Goal: Task Accomplishment & Management: Complete application form

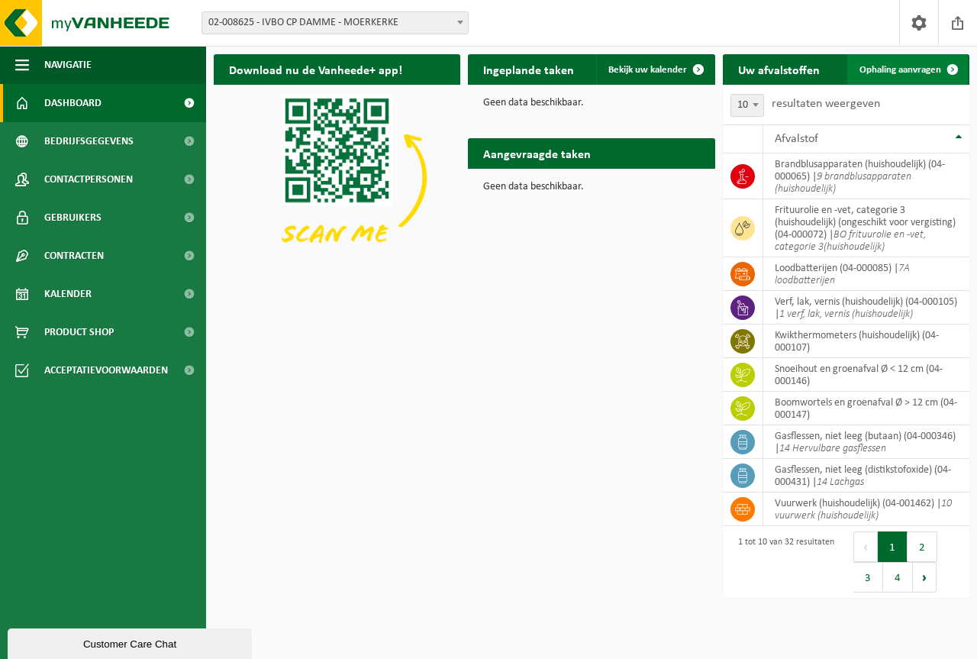
click at [891, 66] on span "Ophaling aanvragen" at bounding box center [901, 70] width 82 height 10
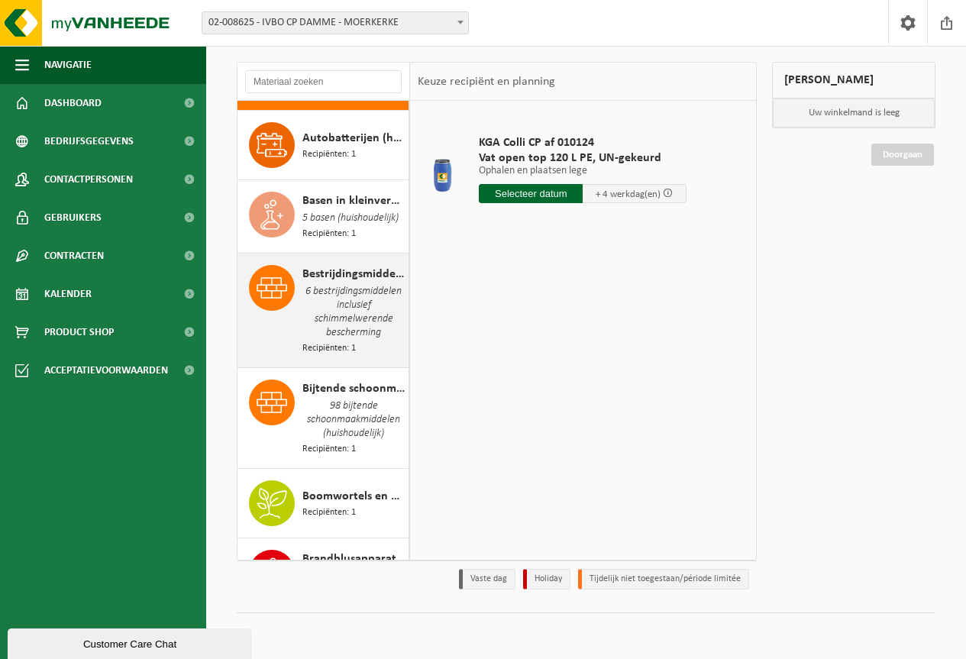
scroll to position [153, 0]
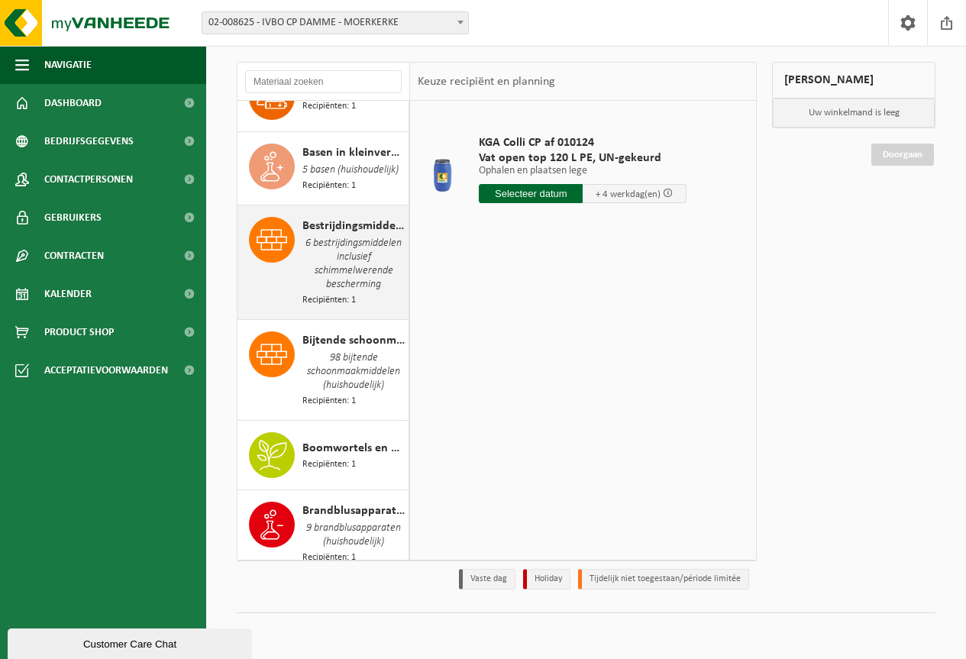
click at [344, 248] on span "6 bestrijdingsmiddelen inclusief schimmelwerende bescherming" at bounding box center [353, 264] width 102 height 58
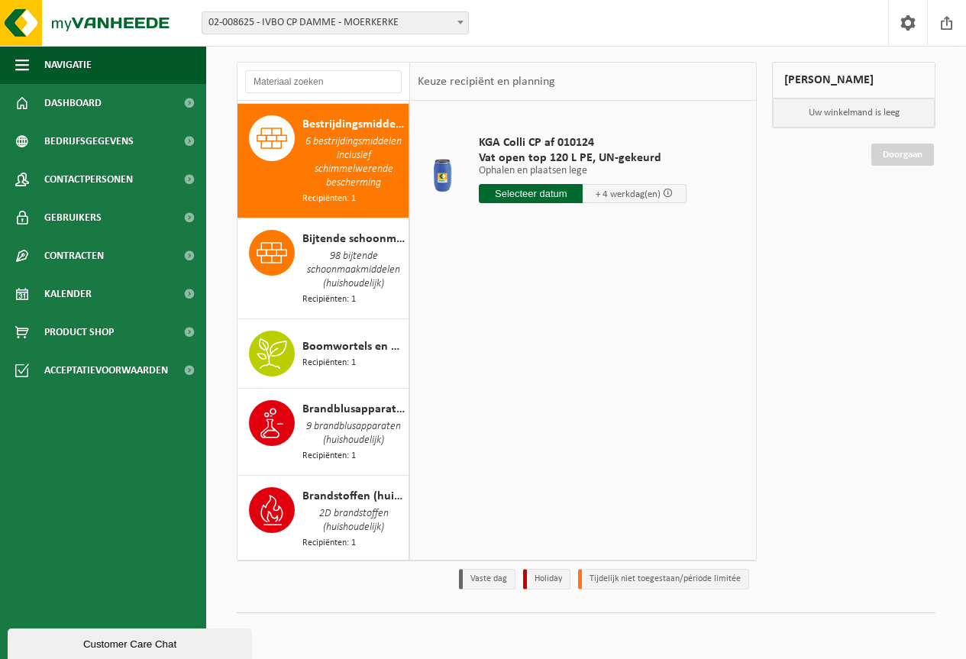
scroll to position [263, 0]
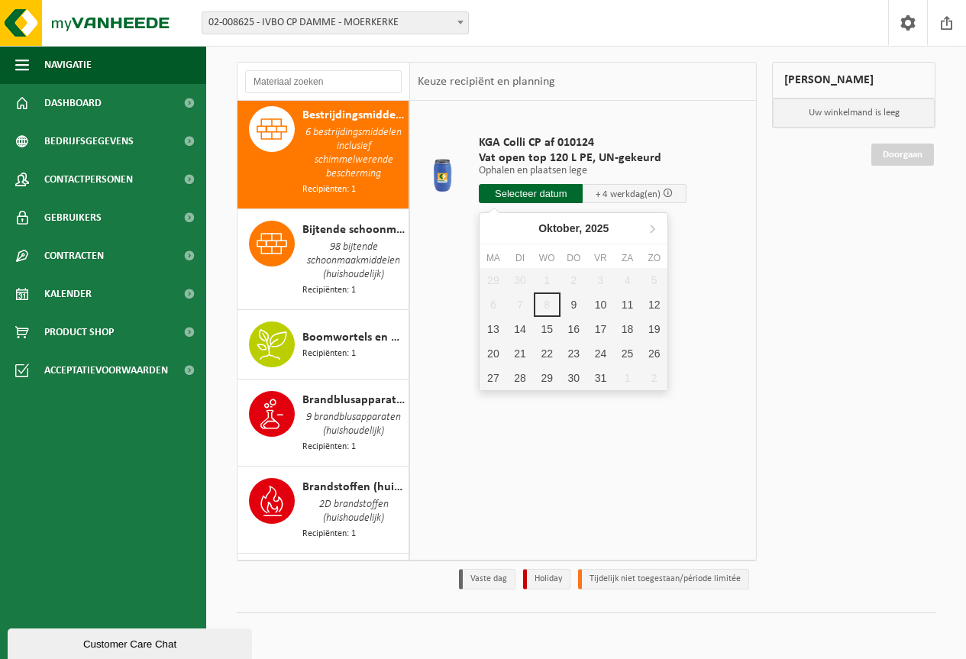
click at [518, 194] on input "text" at bounding box center [531, 193] width 104 height 19
click at [573, 302] on div "9" at bounding box center [573, 304] width 27 height 24
type input "Van 2025-10-09"
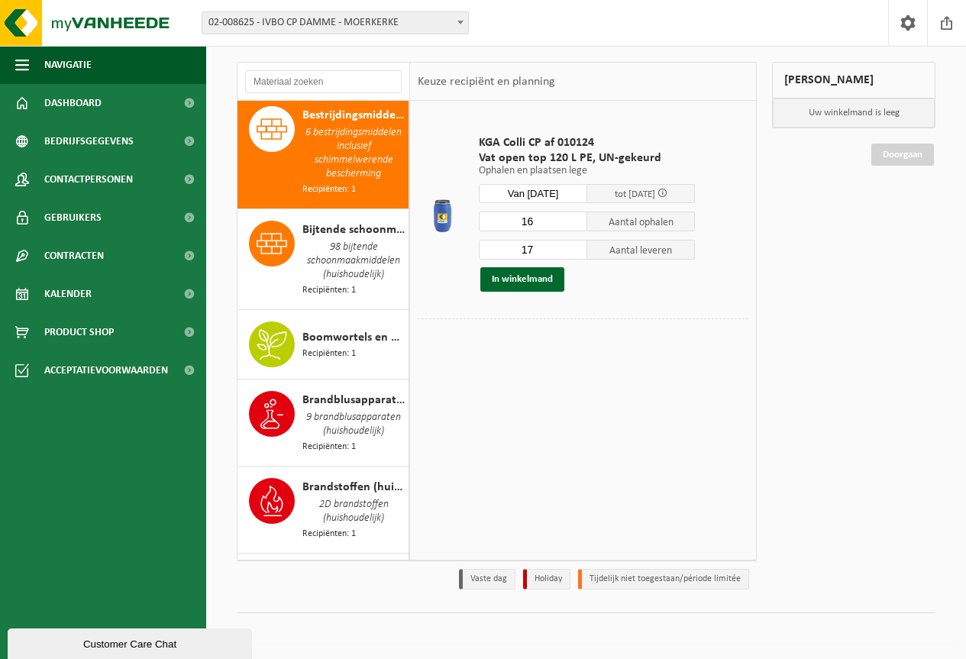
click at [573, 223] on input "16" at bounding box center [533, 221] width 108 height 20
click at [573, 223] on input "15" at bounding box center [533, 221] width 108 height 20
click at [573, 223] on input "14" at bounding box center [533, 221] width 108 height 20
click at [573, 223] on input "13" at bounding box center [533, 221] width 108 height 20
click at [573, 223] on input "12" at bounding box center [533, 221] width 108 height 20
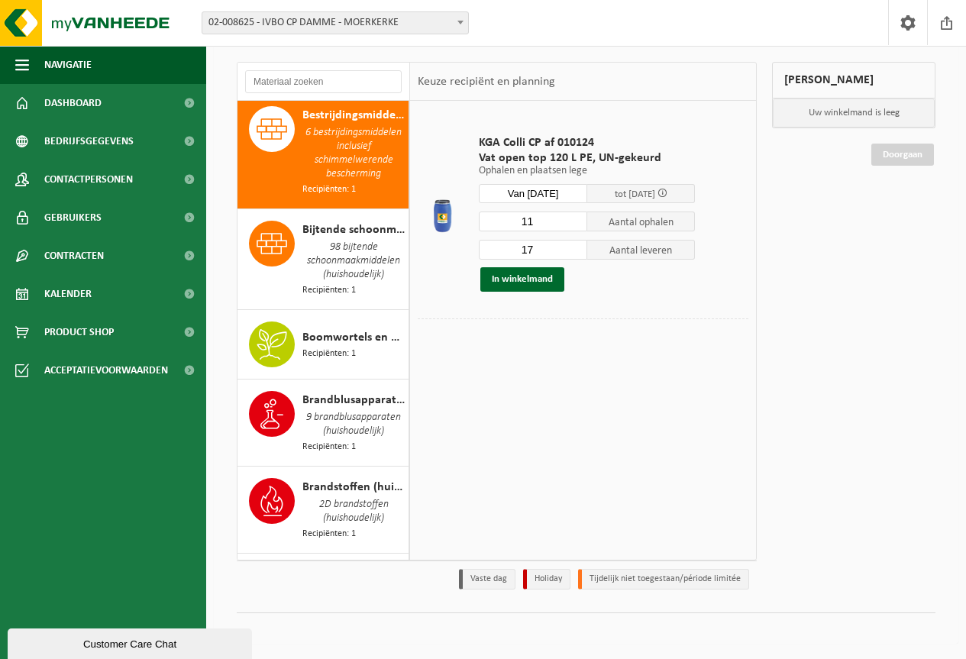
click at [573, 224] on input "11" at bounding box center [533, 221] width 108 height 20
click at [573, 224] on input "10" at bounding box center [533, 221] width 108 height 20
click at [573, 224] on input "9" at bounding box center [533, 221] width 108 height 20
click at [573, 224] on input "8" at bounding box center [533, 221] width 108 height 20
click at [573, 224] on input "7" at bounding box center [533, 221] width 108 height 20
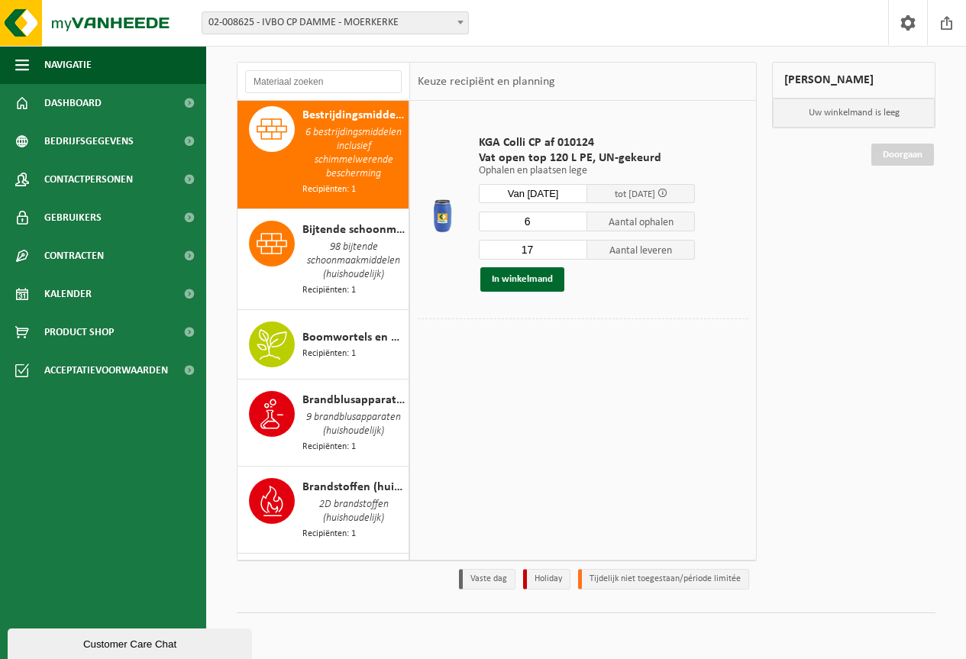
click at [573, 224] on input "6" at bounding box center [533, 221] width 108 height 20
click at [573, 224] on input "5" at bounding box center [533, 221] width 108 height 20
click at [573, 224] on input "4" at bounding box center [533, 221] width 108 height 20
click at [573, 224] on input "3" at bounding box center [533, 221] width 108 height 20
click at [574, 228] on input "2" at bounding box center [533, 221] width 108 height 20
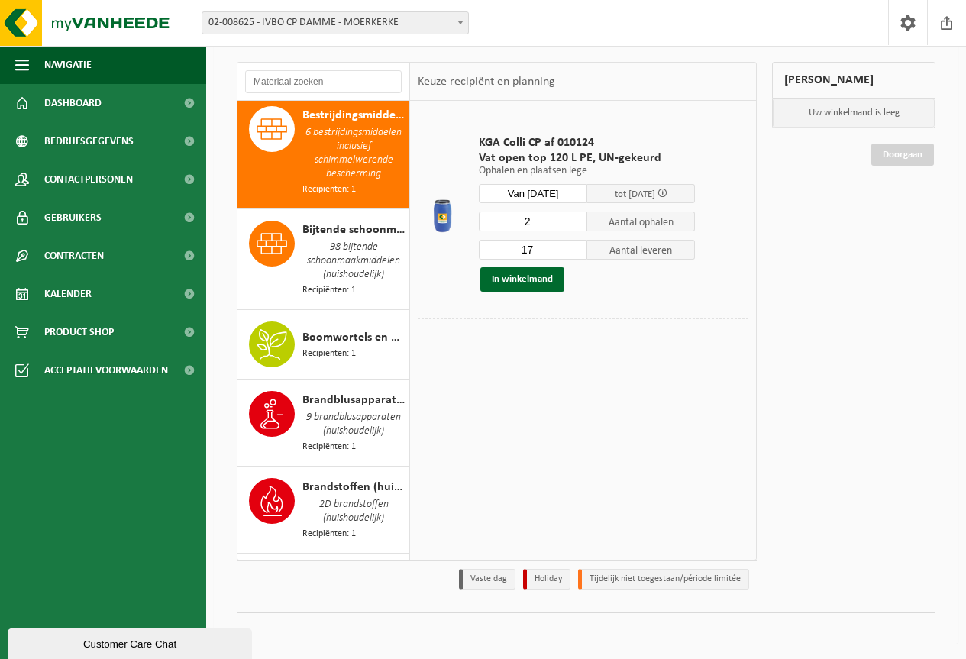
click at [575, 228] on input "2" at bounding box center [533, 221] width 108 height 20
click at [574, 227] on input "2" at bounding box center [533, 221] width 108 height 20
type input "1"
click at [574, 224] on input "1" at bounding box center [533, 221] width 108 height 20
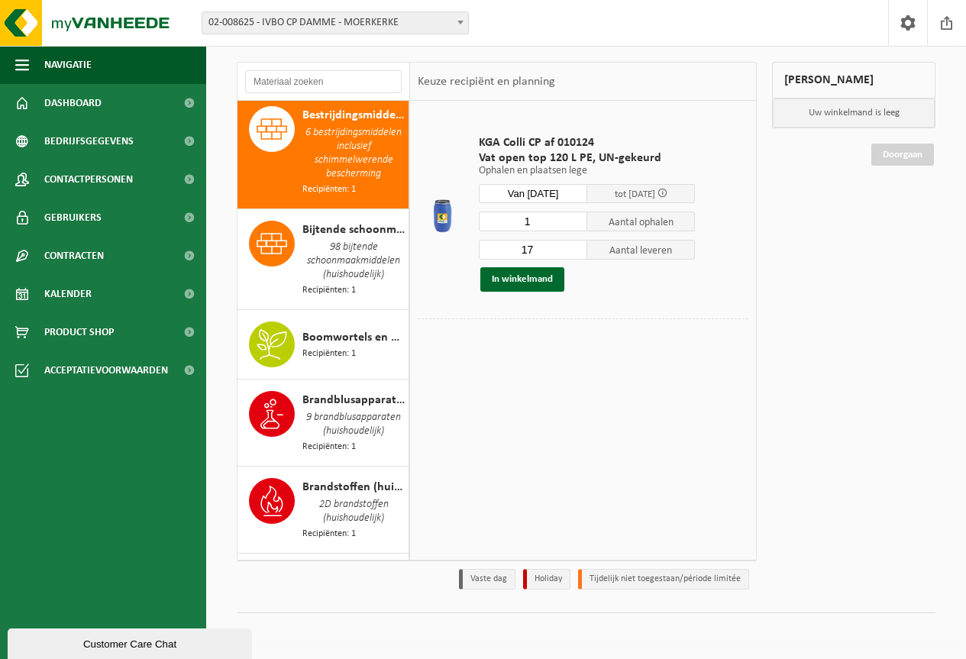
click at [537, 249] on input "17" at bounding box center [533, 250] width 108 height 20
type input "1"
click at [521, 279] on button "In winkelmand" at bounding box center [522, 279] width 84 height 24
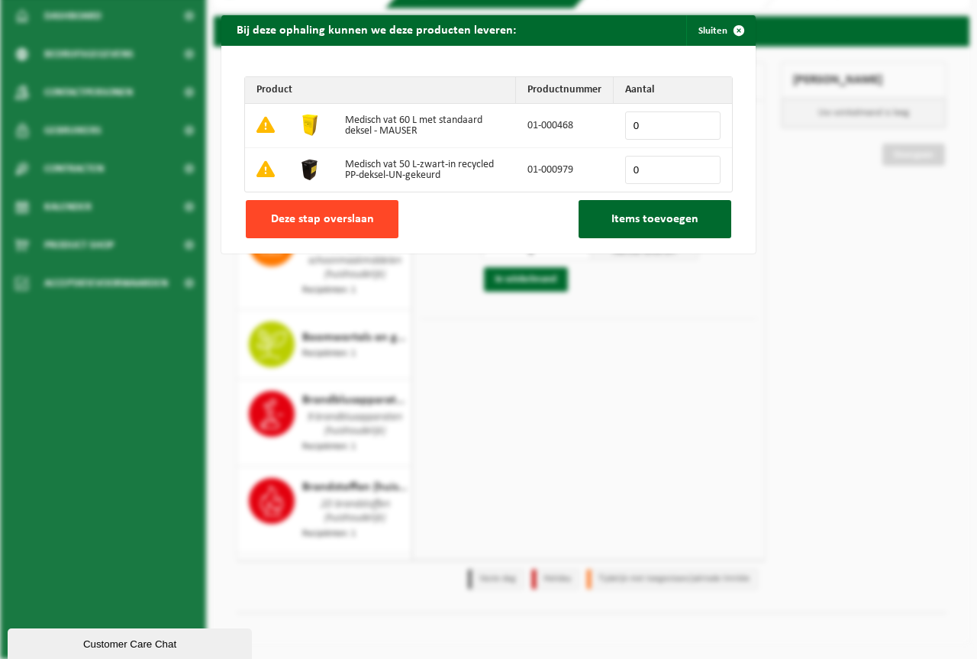
click at [375, 221] on button "Deze stap overslaan" at bounding box center [322, 219] width 153 height 38
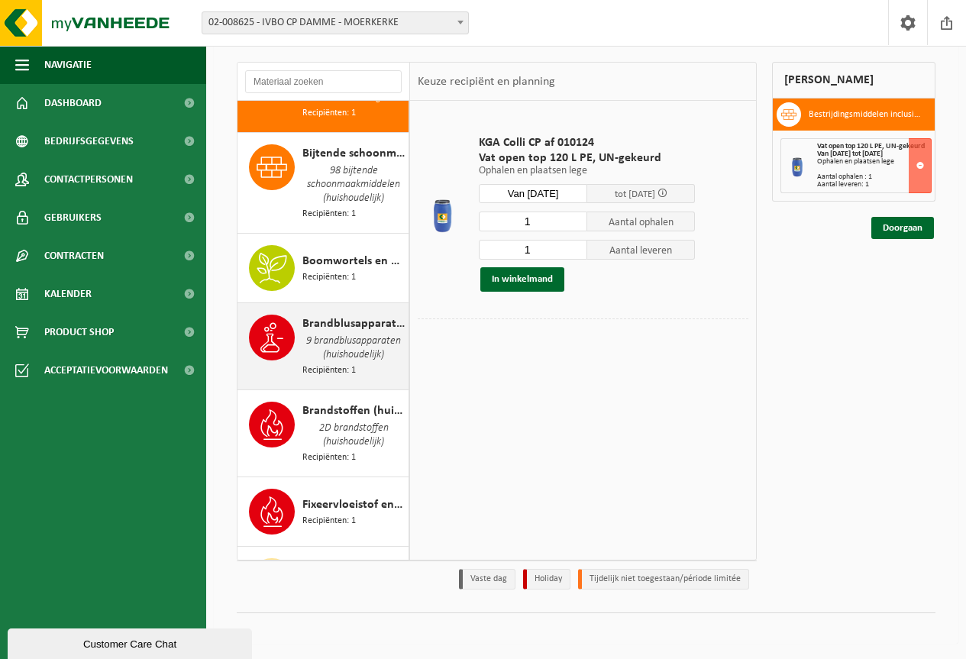
scroll to position [416, 0]
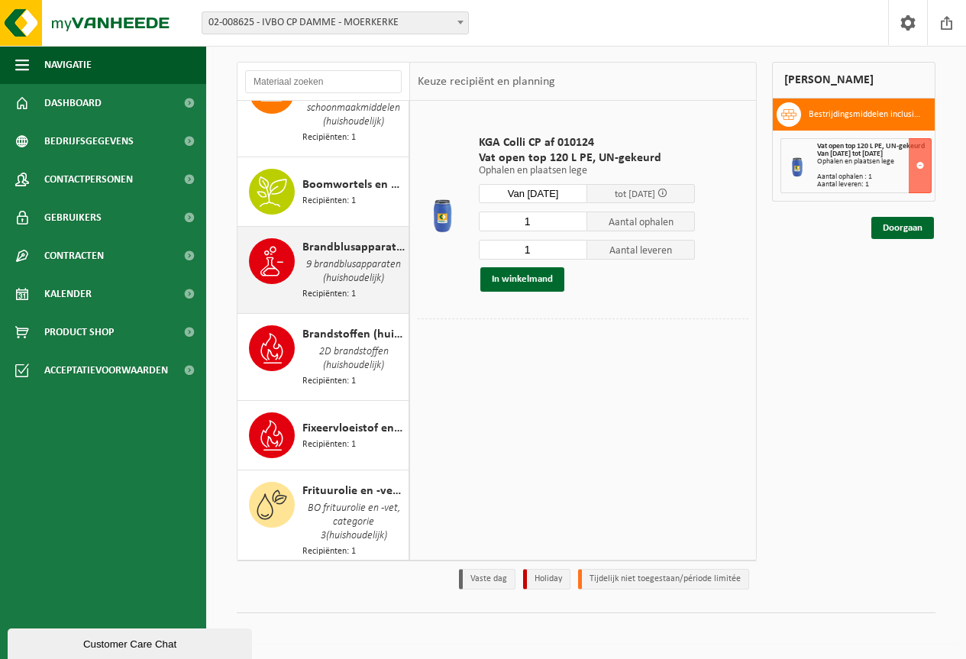
click at [331, 286] on span "9 brandblusapparaten (huishoudelijk)" at bounding box center [353, 271] width 102 height 31
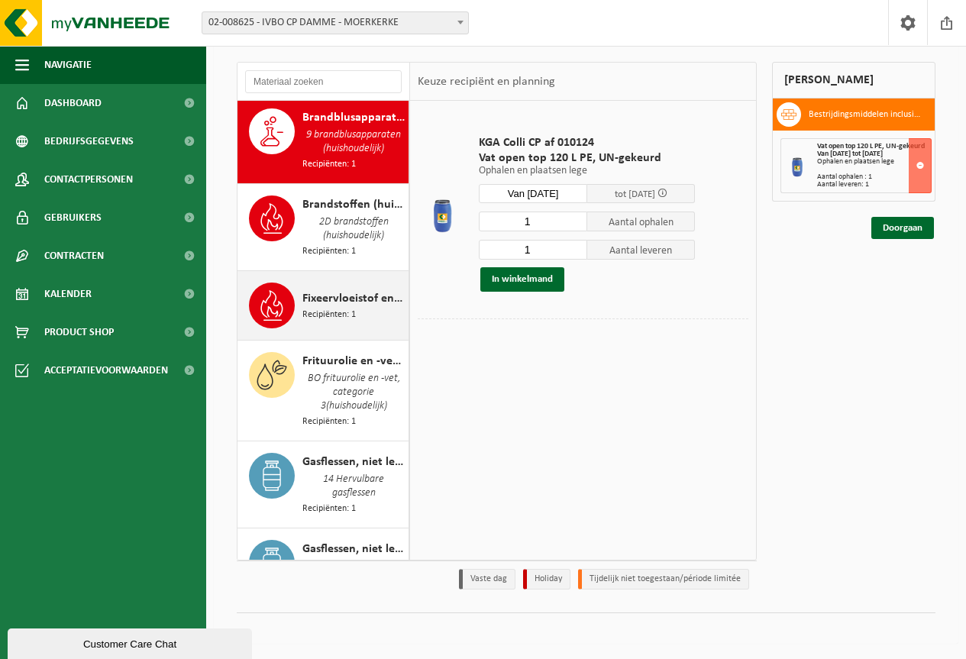
scroll to position [553, 0]
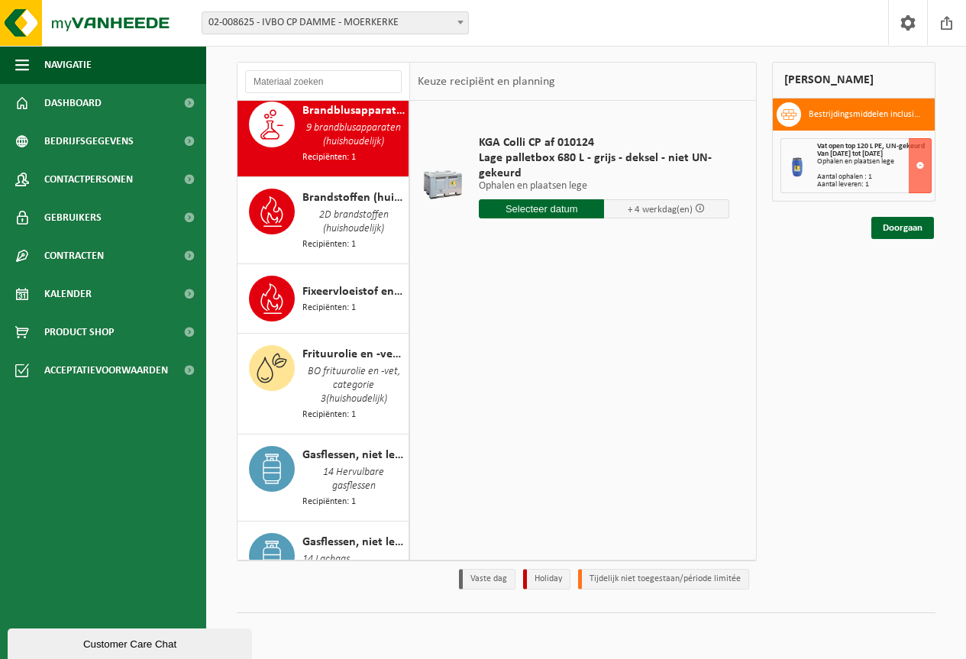
click at [544, 215] on input "text" at bounding box center [541, 208] width 125 height 19
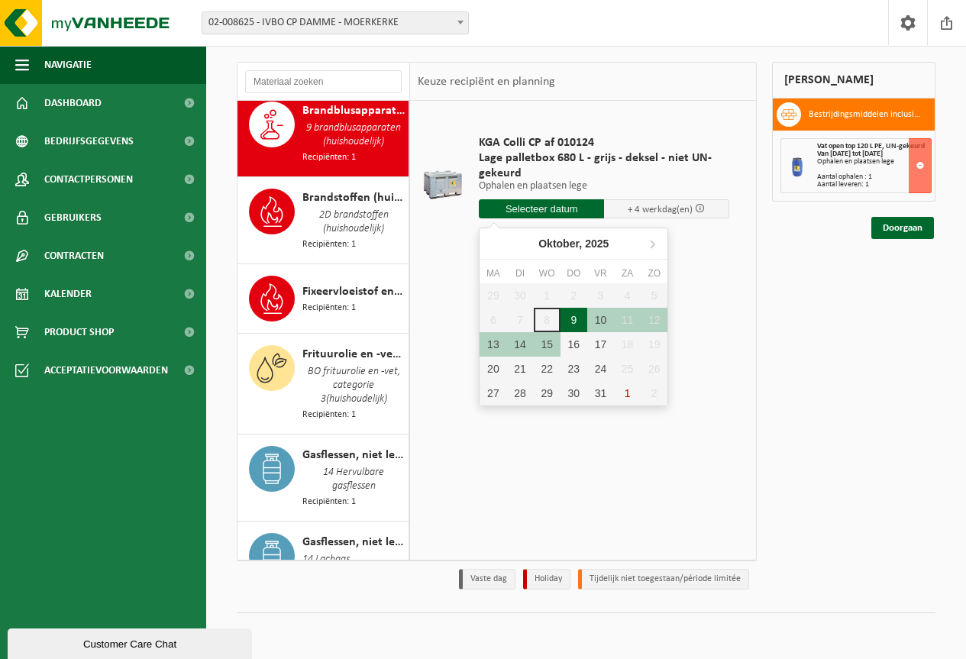
click at [576, 321] on div "9" at bounding box center [573, 320] width 27 height 24
type input "Van 2025-10-09"
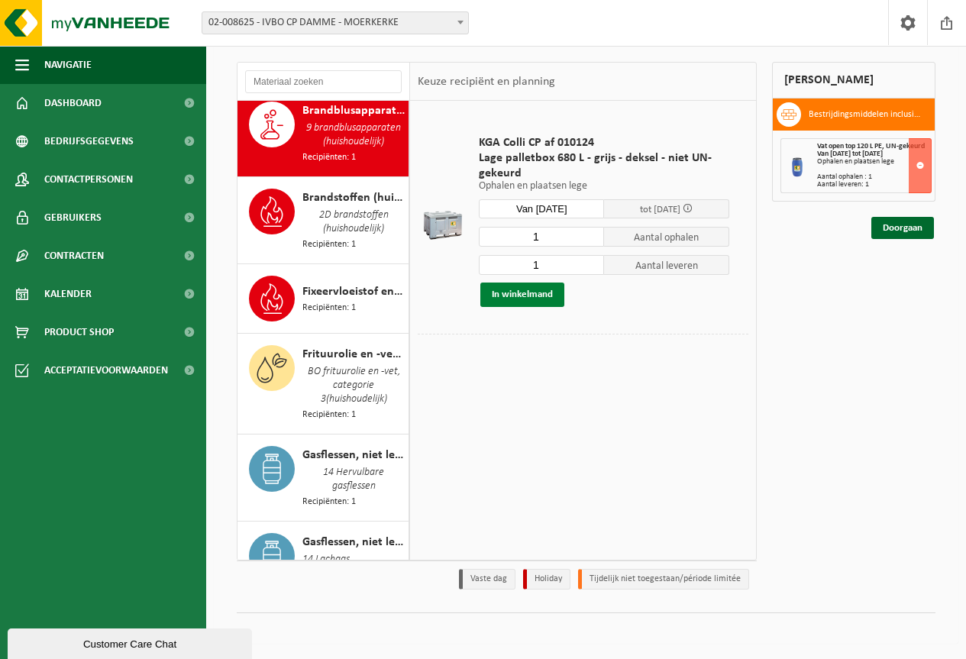
click at [523, 293] on button "In winkelmand" at bounding box center [522, 294] width 84 height 24
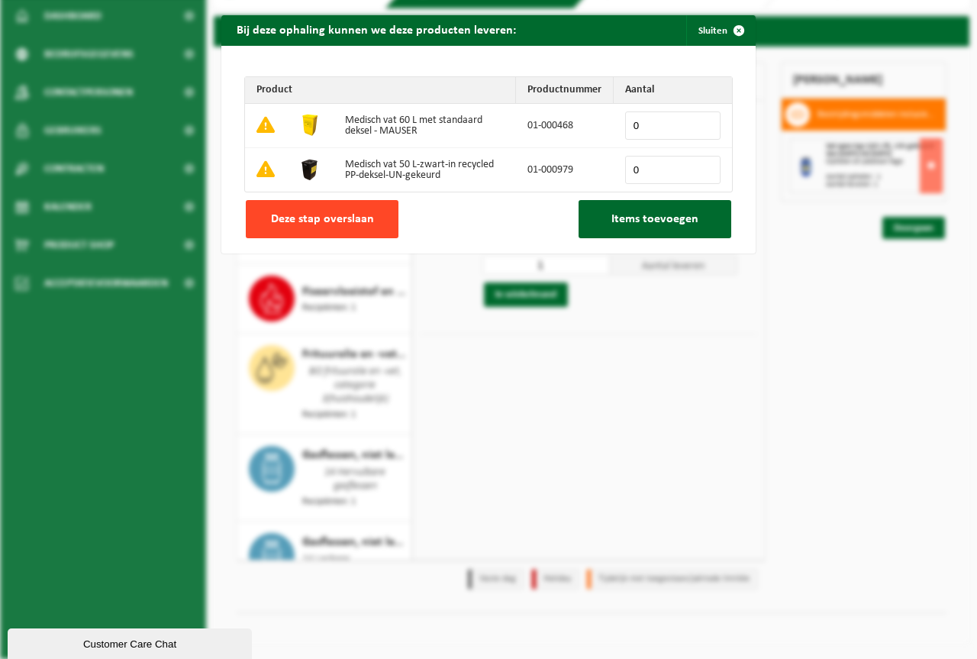
click at [332, 222] on span "Deze stap overslaan" at bounding box center [322, 219] width 103 height 12
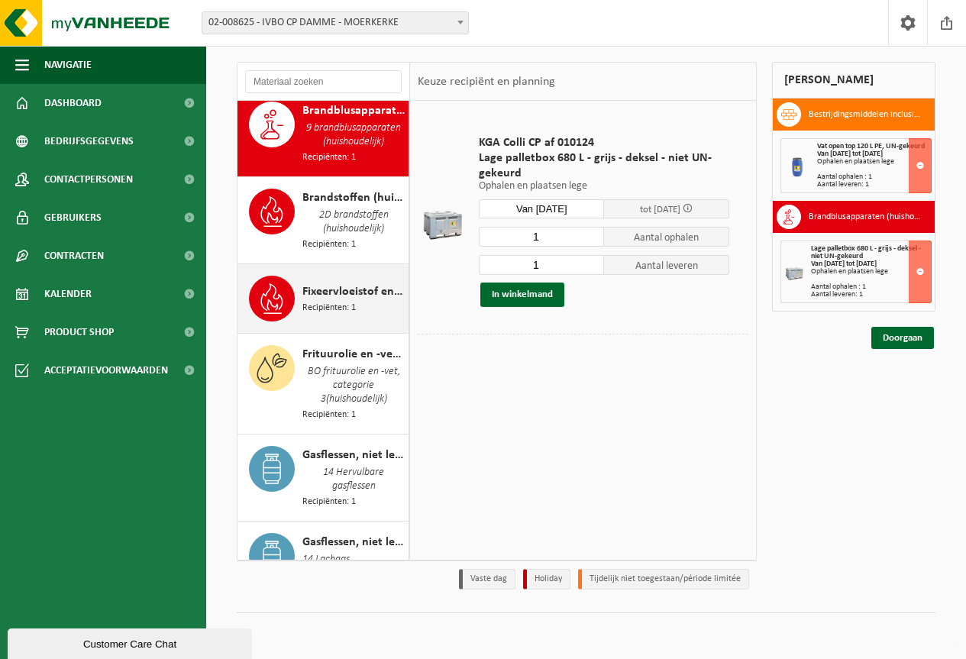
scroll to position [629, 0]
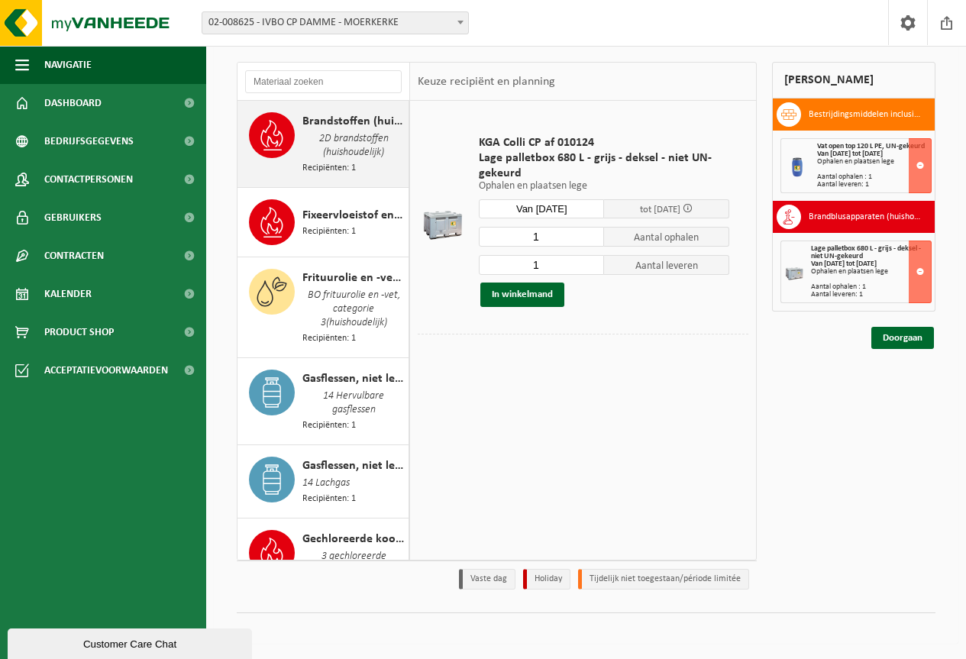
click at [327, 161] on span "2D brandstoffen (huishoudelijk)" at bounding box center [353, 146] width 102 height 31
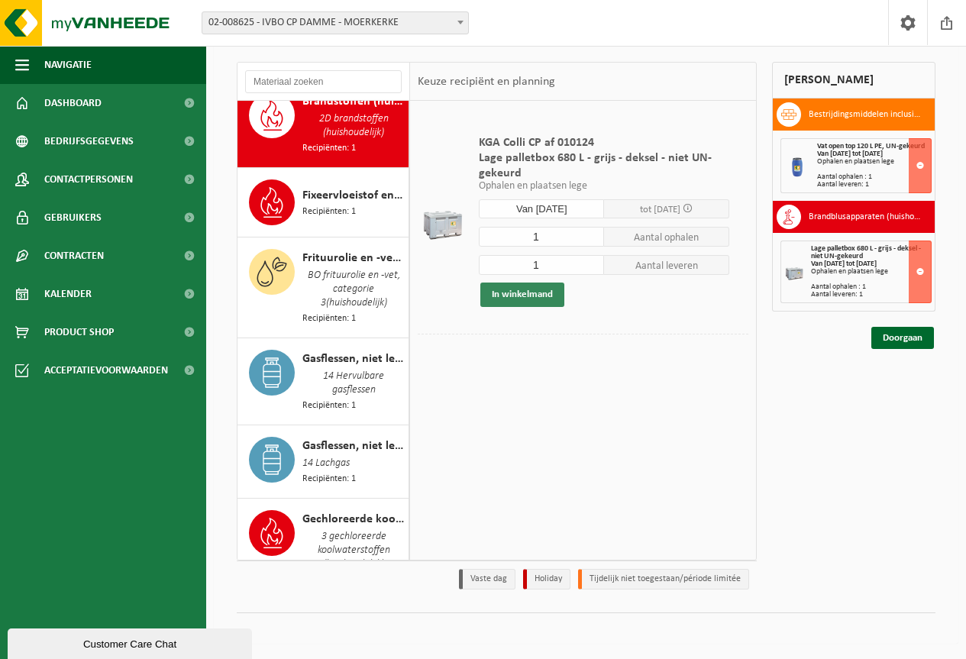
scroll to position [650, 0]
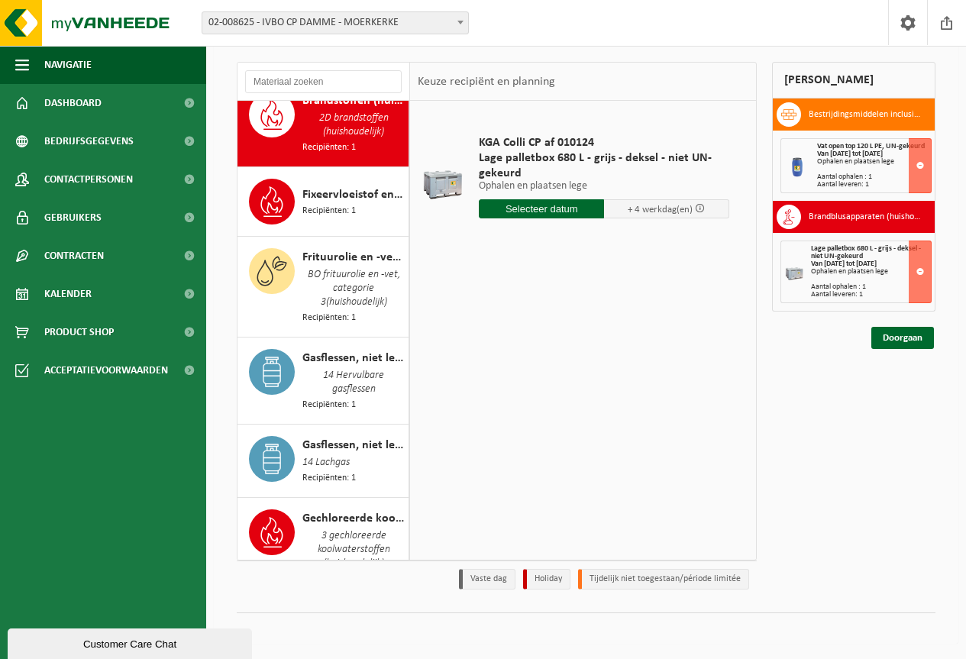
click at [535, 205] on input "text" at bounding box center [541, 208] width 125 height 19
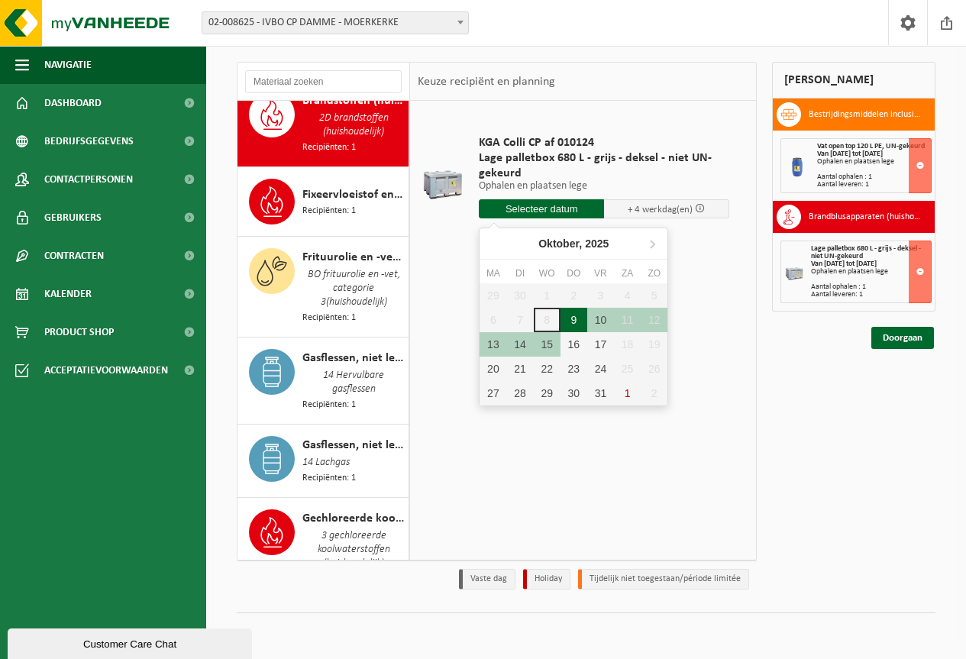
click at [569, 320] on div "9" at bounding box center [573, 320] width 27 height 24
type input "Van 2025-10-09"
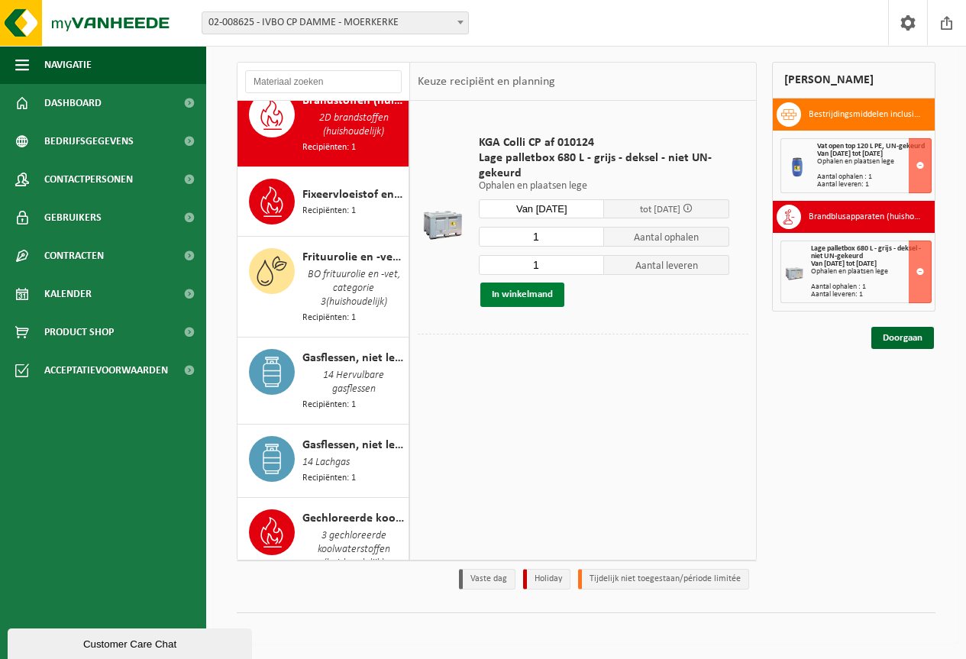
click at [517, 295] on button "In winkelmand" at bounding box center [522, 294] width 84 height 24
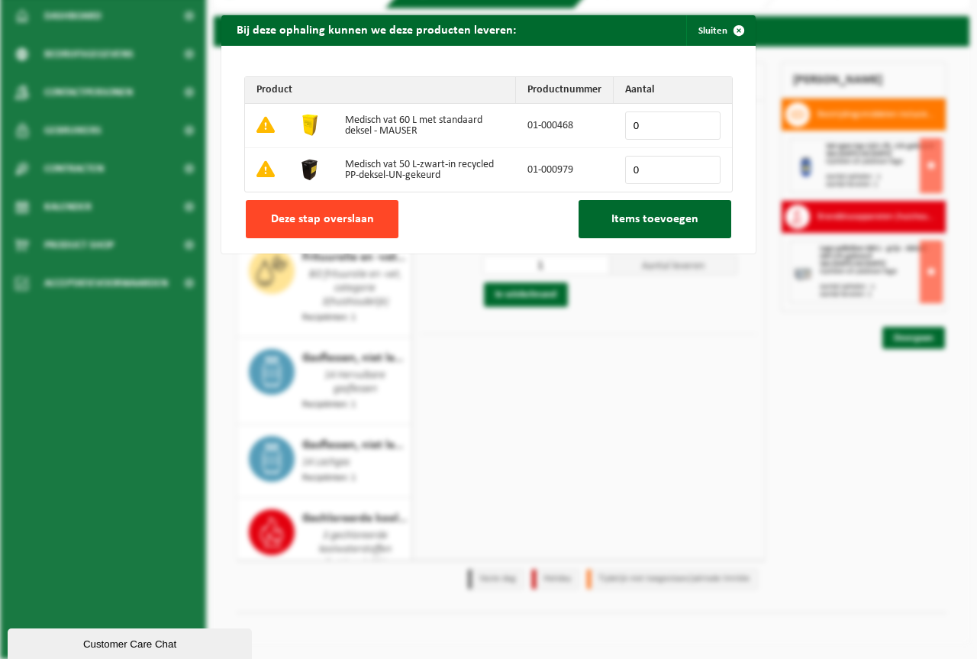
click at [340, 219] on span "Deze stap overslaan" at bounding box center [322, 219] width 103 height 12
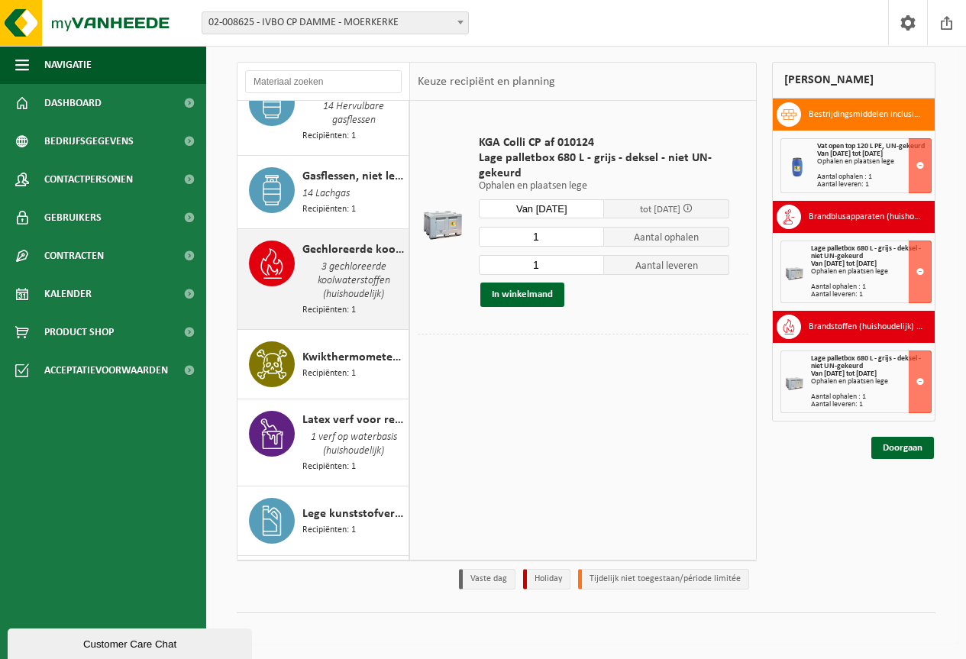
scroll to position [955, 0]
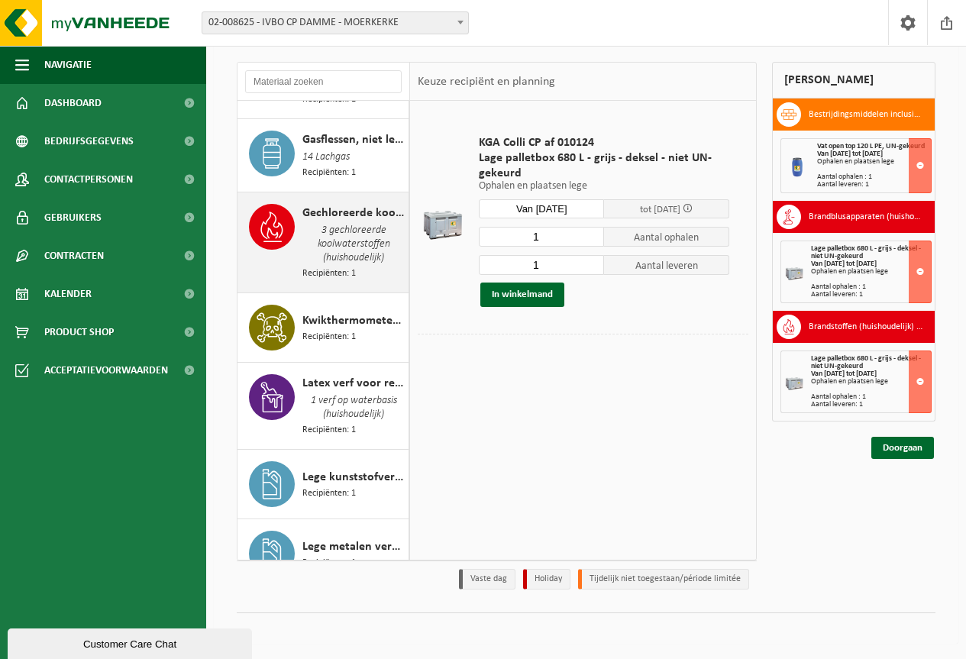
click at [345, 250] on span "3 gechloreerde koolwaterstoffen (huishoudelijk)" at bounding box center [353, 244] width 102 height 44
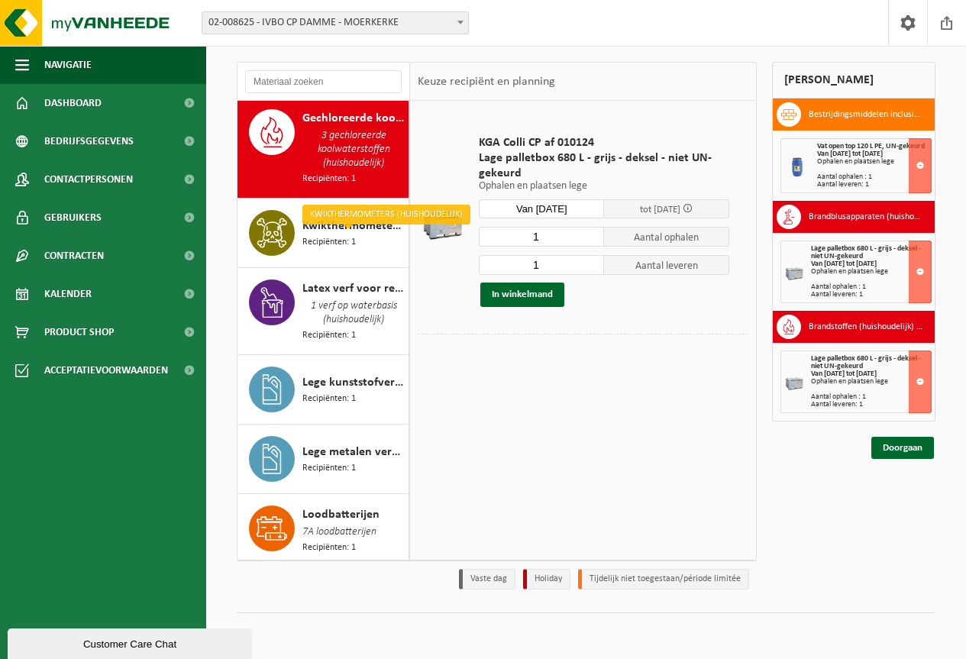
scroll to position [1055, 0]
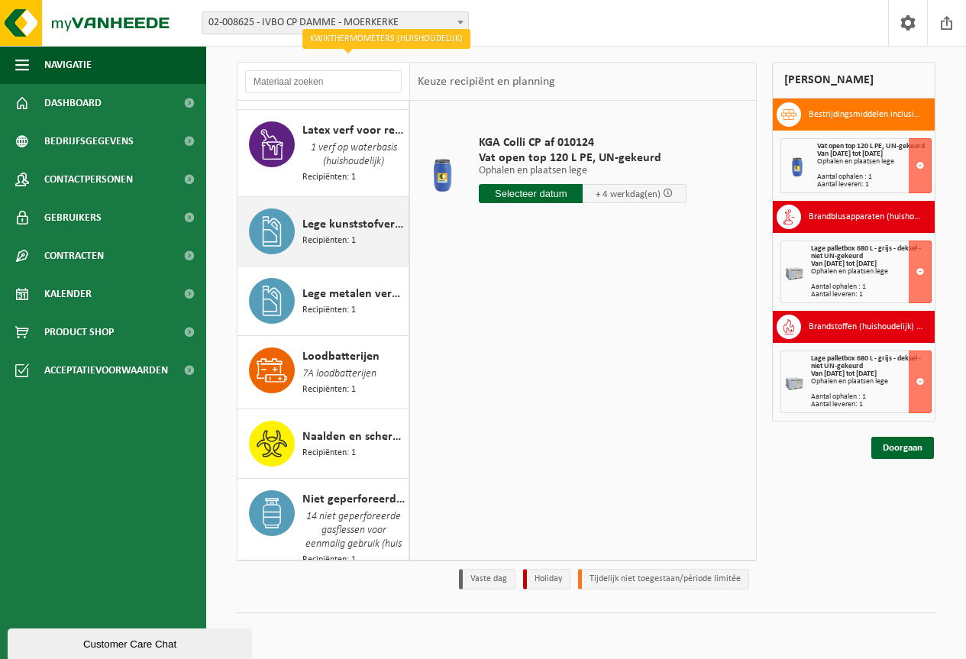
click at [332, 237] on span "Recipiënten: 1" at bounding box center [328, 241] width 53 height 15
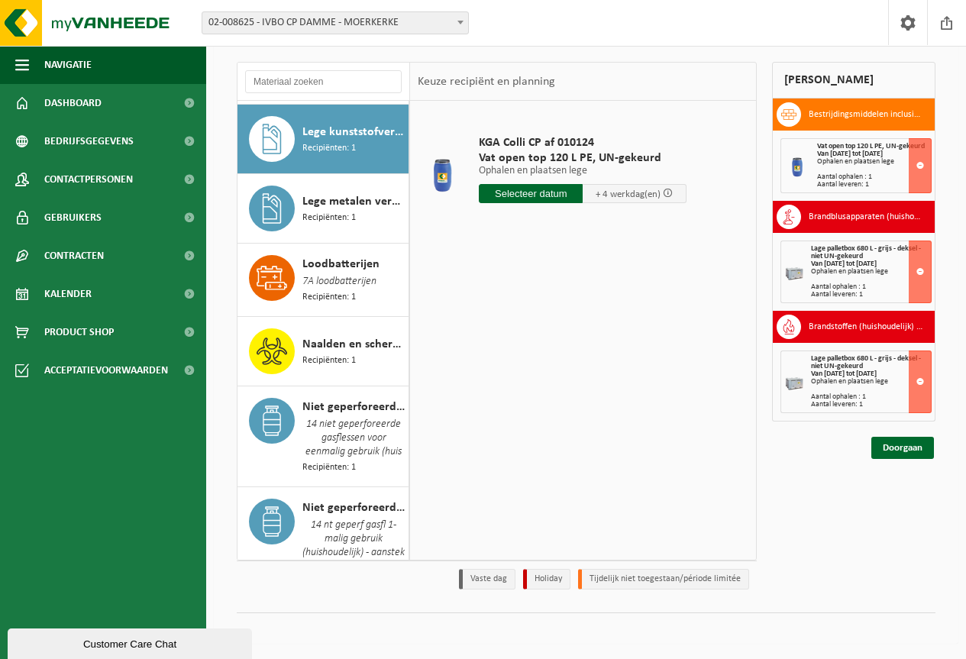
scroll to position [1305, 0]
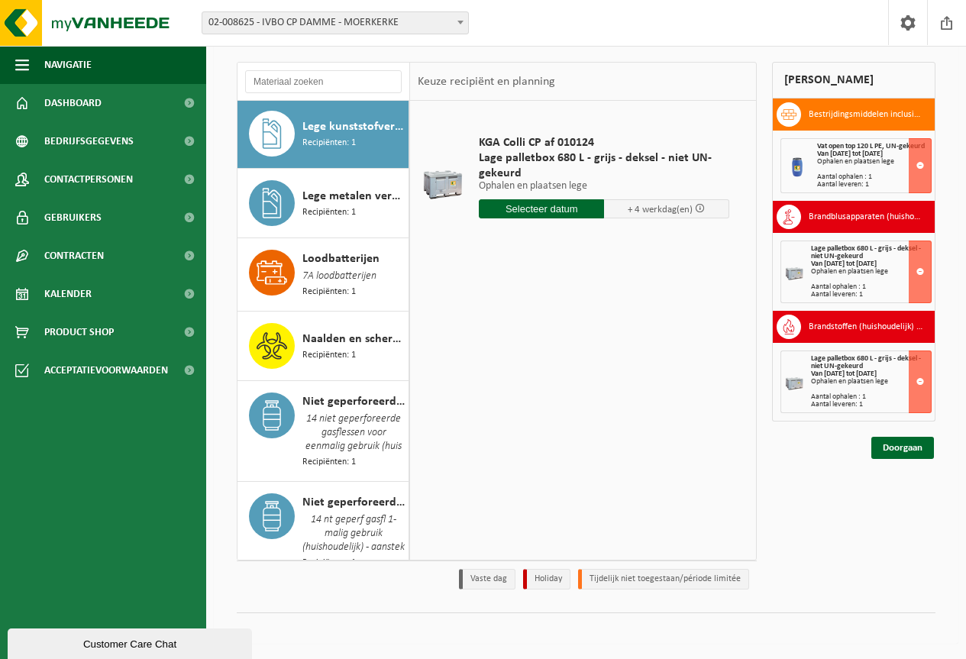
click at [531, 204] on input "text" at bounding box center [541, 208] width 125 height 19
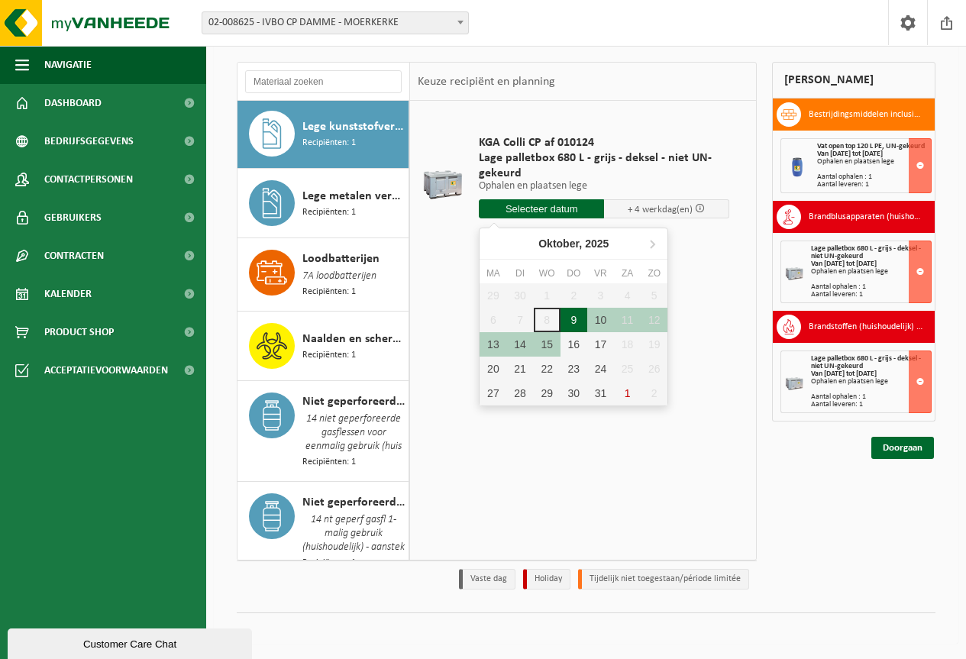
click at [572, 321] on div "9" at bounding box center [573, 320] width 27 height 24
type input "Van 2025-10-09"
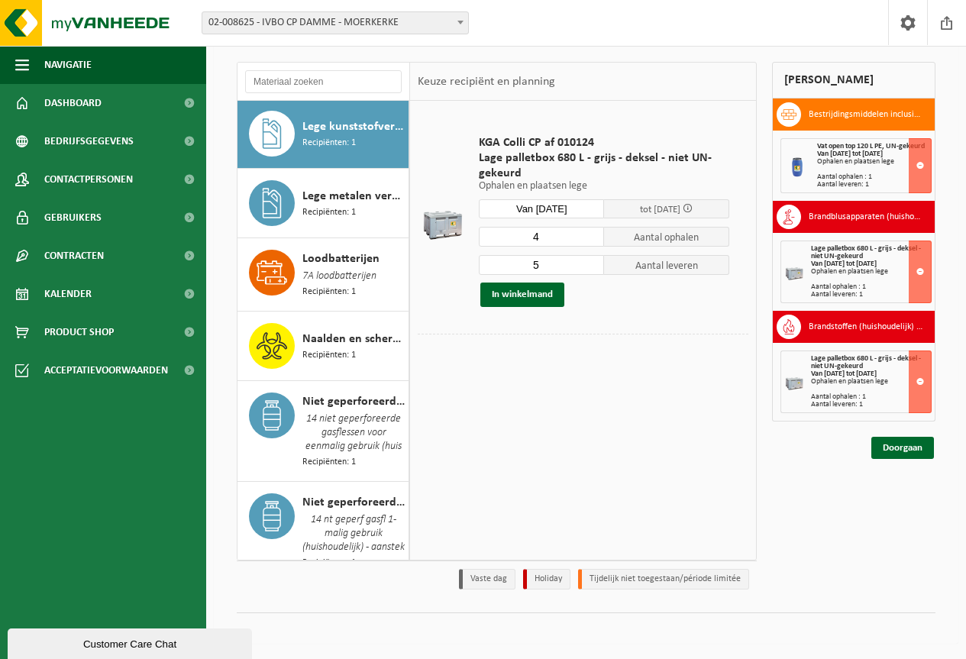
click at [591, 240] on input "4" at bounding box center [541, 237] width 125 height 20
type input "3"
click at [591, 240] on input "3" at bounding box center [541, 237] width 125 height 20
click at [593, 270] on input "4" at bounding box center [541, 265] width 125 height 20
type input "3"
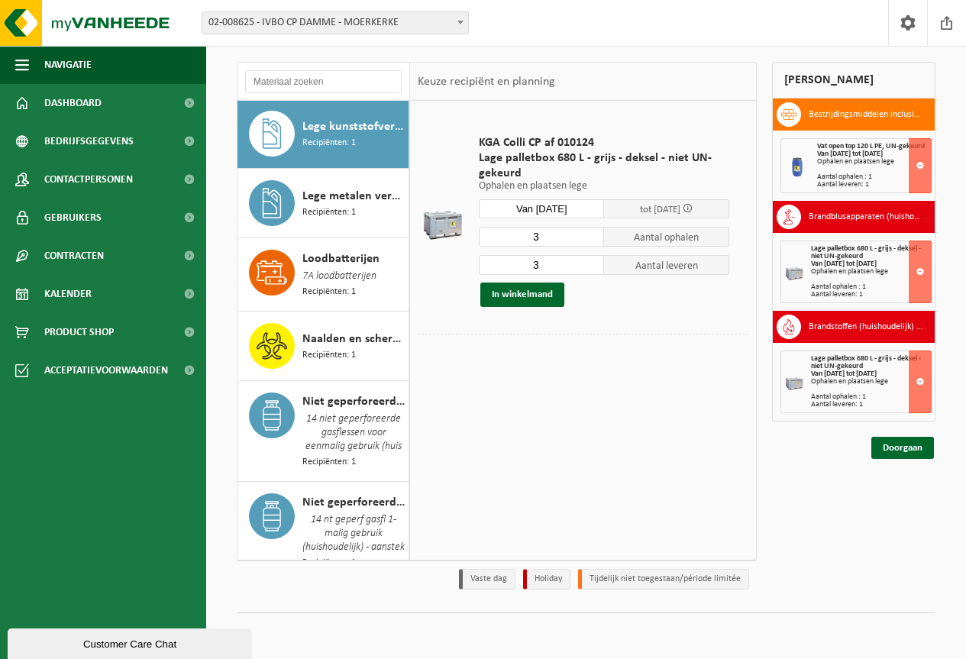
click at [593, 270] on input "3" at bounding box center [541, 265] width 125 height 20
click at [515, 293] on button "In winkelmand" at bounding box center [522, 294] width 84 height 24
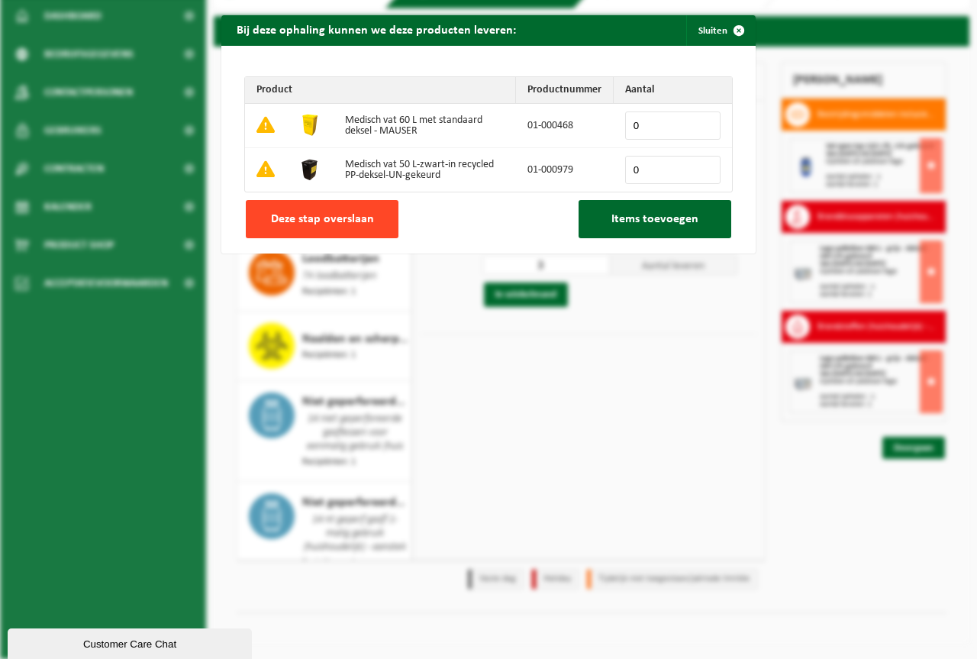
click at [322, 216] on span "Deze stap overslaan" at bounding box center [322, 219] width 103 height 12
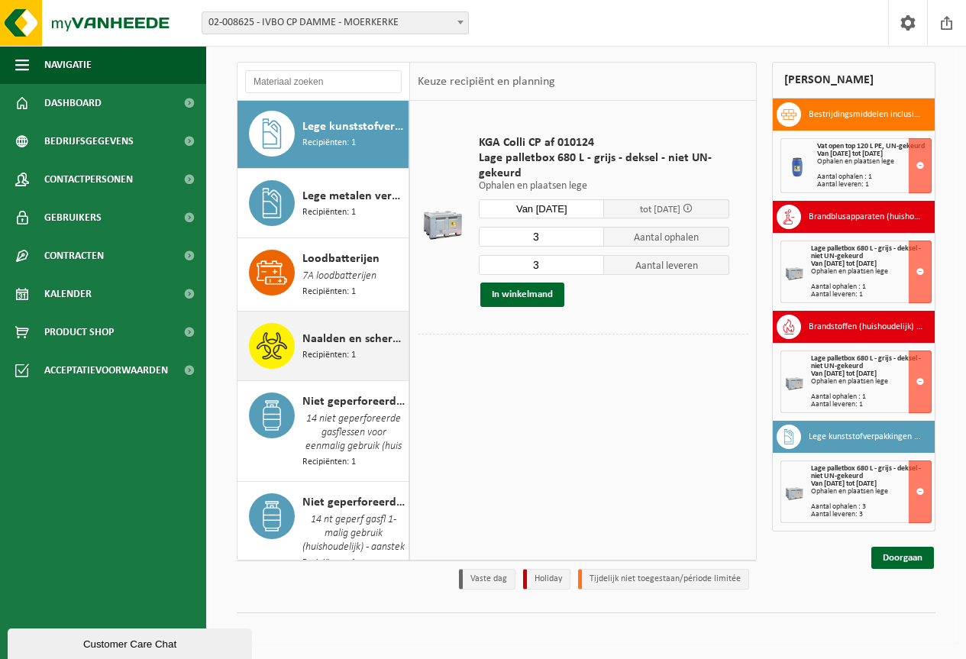
click at [355, 348] on span "Recipiënten: 1" at bounding box center [328, 355] width 53 height 15
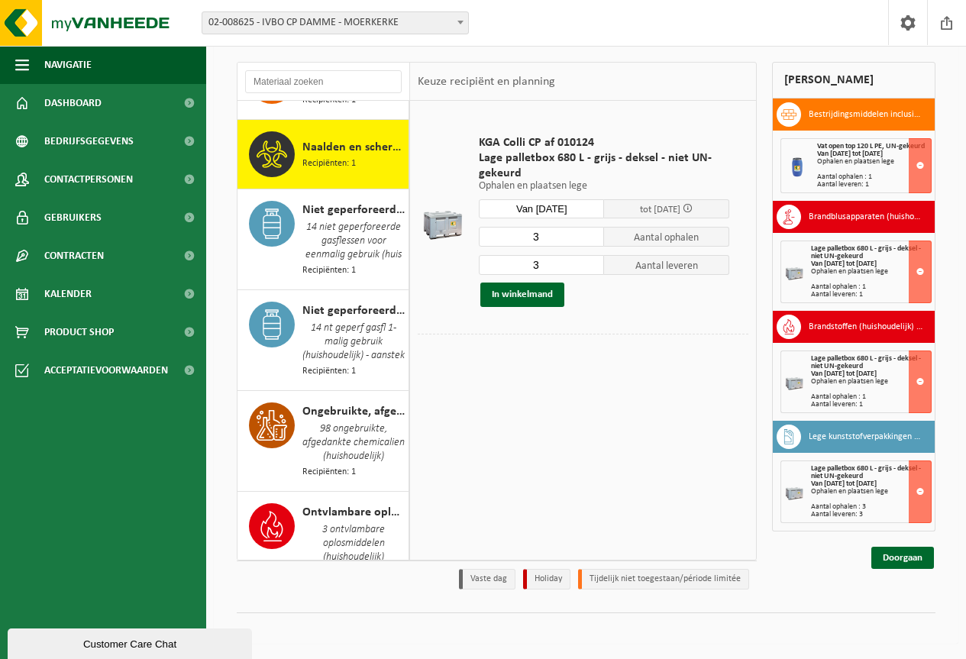
scroll to position [1515, 0]
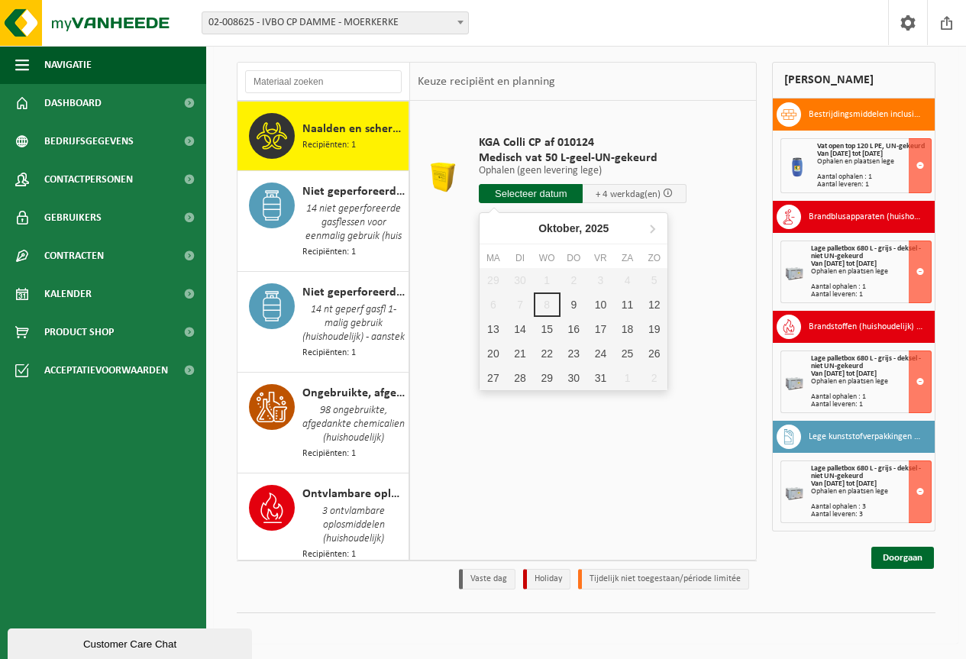
click at [524, 194] on input "text" at bounding box center [531, 193] width 104 height 19
click at [575, 305] on div "9" at bounding box center [573, 304] width 27 height 24
type input "Van 2025-10-09"
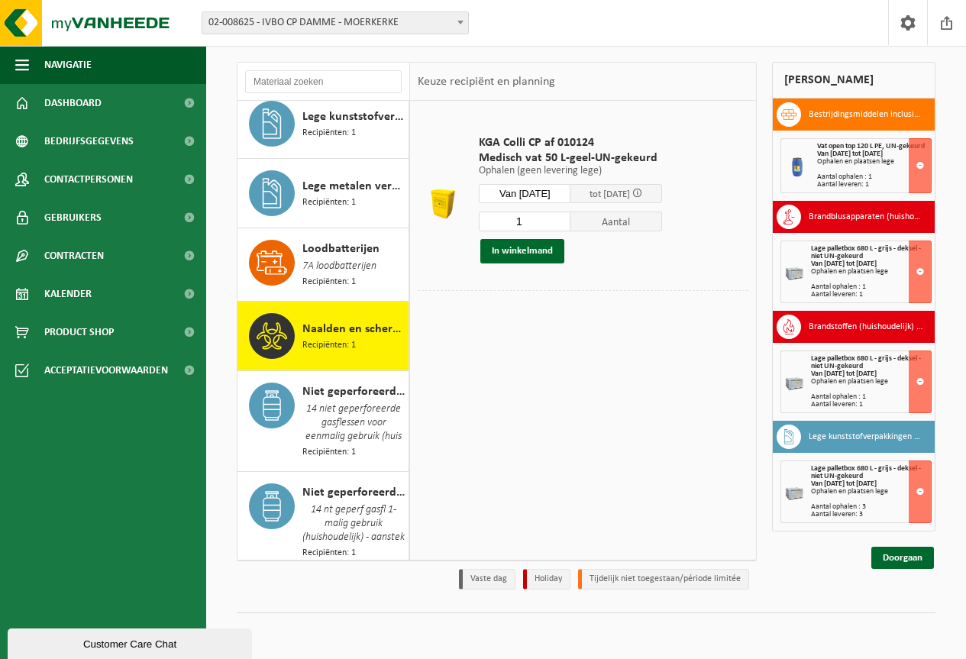
scroll to position [1260, 0]
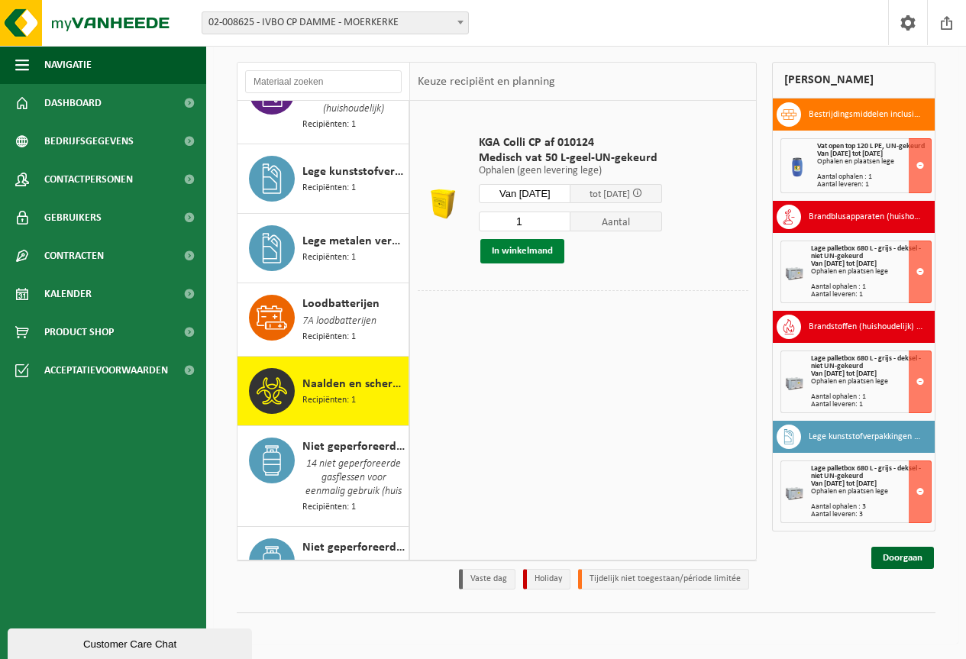
click at [516, 247] on button "In winkelmand" at bounding box center [522, 251] width 84 height 24
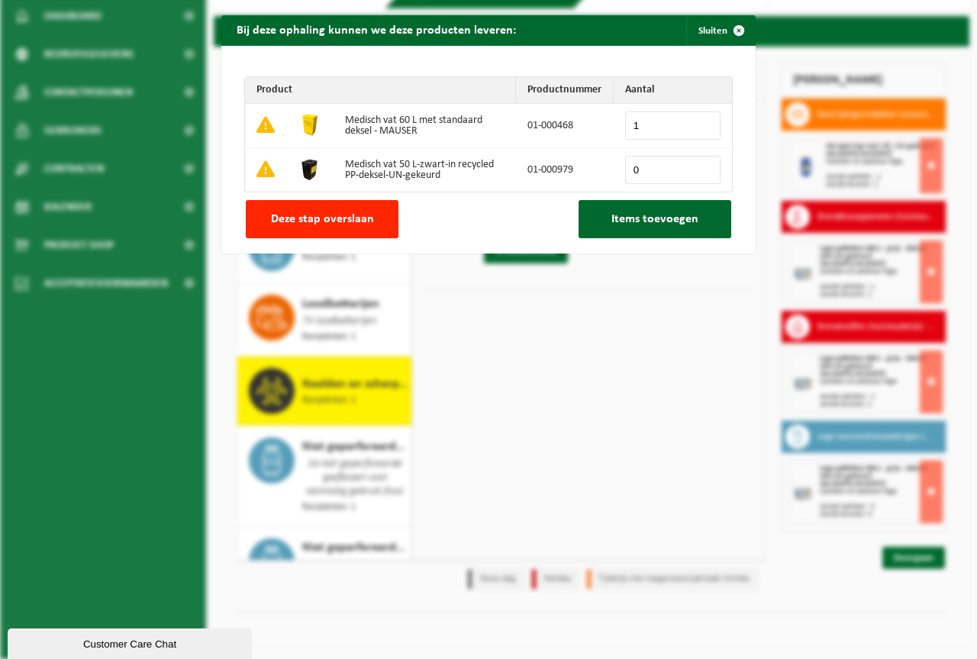
type input "1"
click at [702, 120] on input "1" at bounding box center [672, 125] width 95 height 28
click at [651, 221] on span "Items toevoegen" at bounding box center [654, 219] width 87 height 12
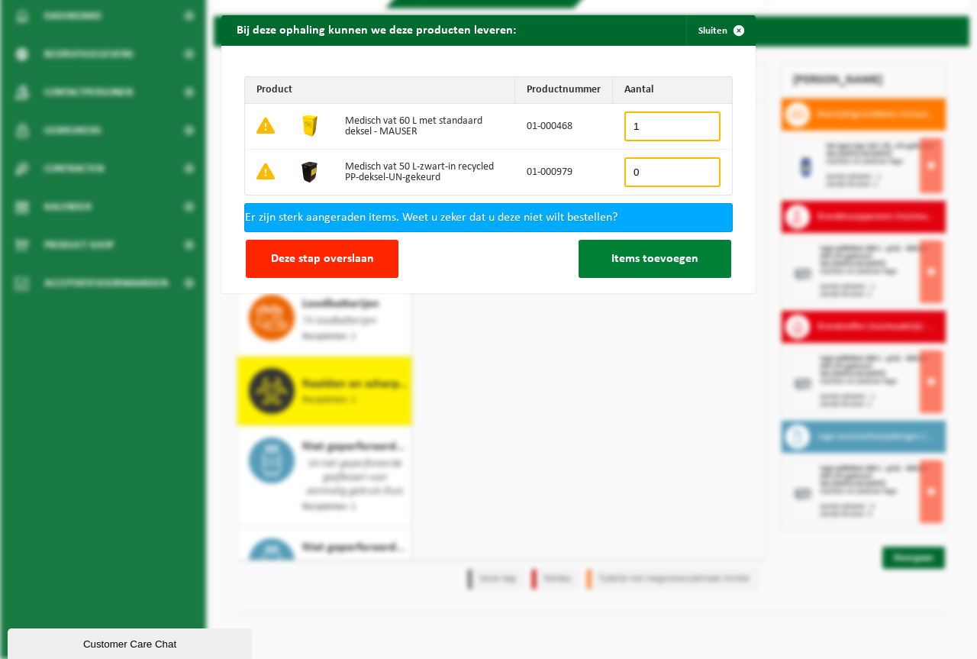
click at [627, 261] on span "Items toevoegen" at bounding box center [654, 259] width 87 height 12
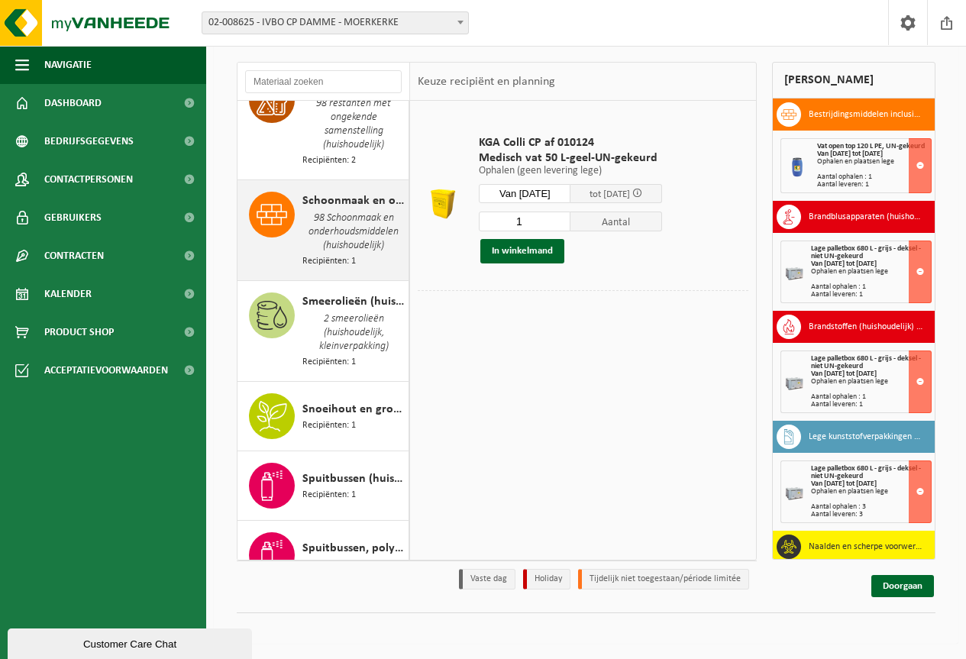
scroll to position [2100, 0]
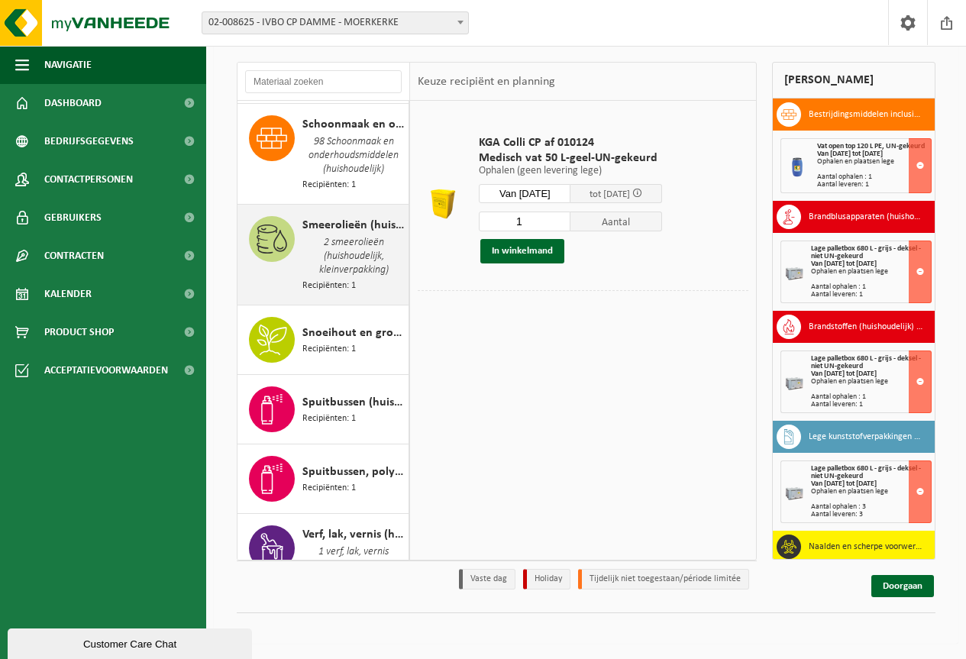
click at [350, 277] on span "2 smeerolieën (huishoudelijk, kleinverpakking)" at bounding box center [353, 256] width 102 height 44
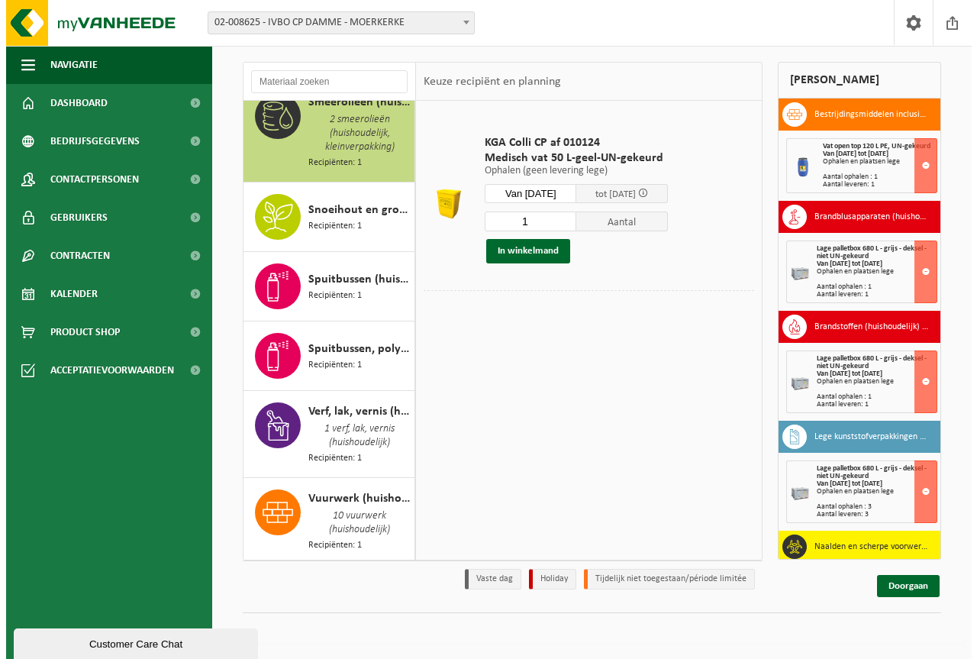
scroll to position [2231, 0]
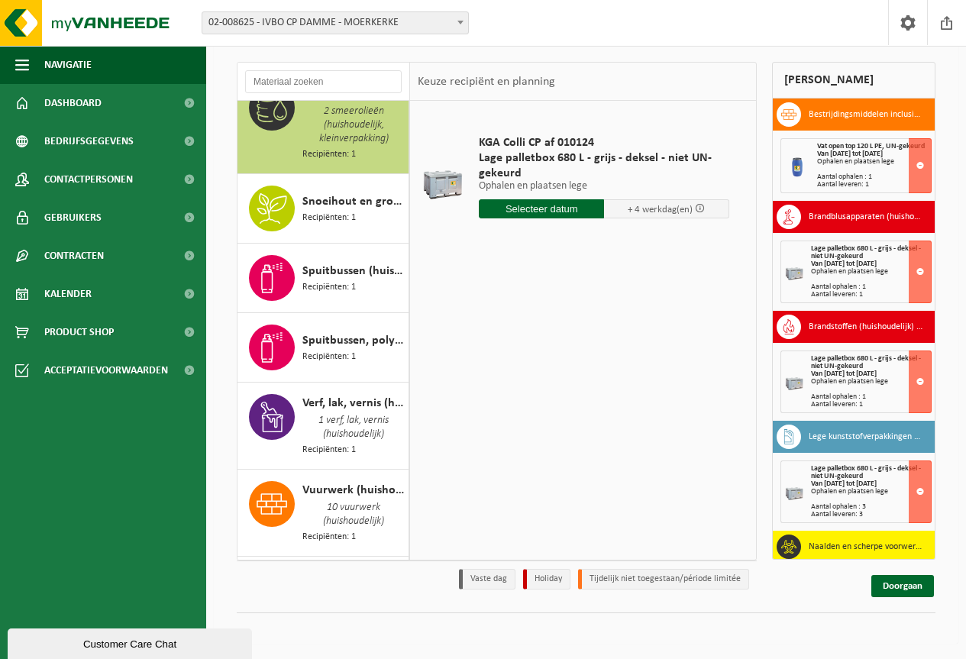
click at [589, 210] on input "text" at bounding box center [541, 208] width 125 height 19
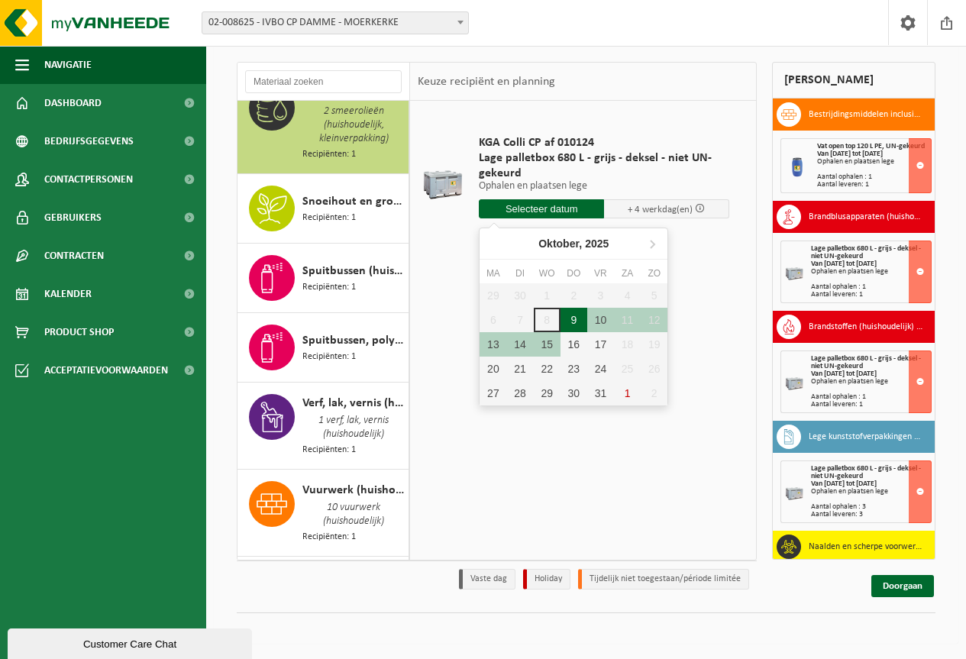
click at [573, 321] on div "9" at bounding box center [573, 320] width 27 height 24
type input "Van 2025-10-09"
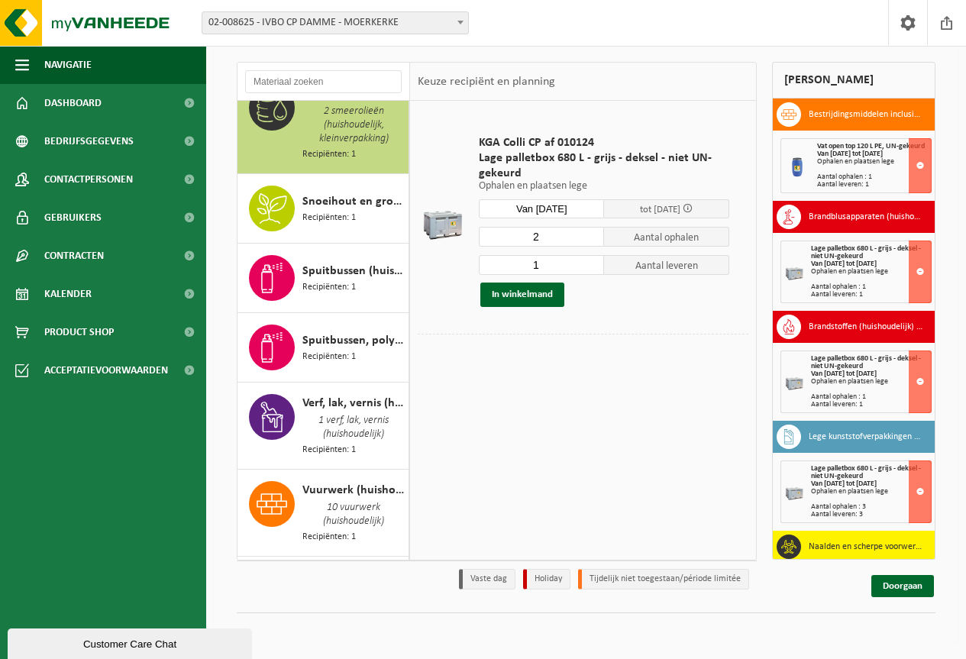
type input "2"
click at [594, 232] on input "2" at bounding box center [541, 237] width 125 height 20
type input "2"
click at [592, 261] on input "2" at bounding box center [541, 265] width 125 height 20
click at [524, 292] on button "In winkelmand" at bounding box center [522, 294] width 84 height 24
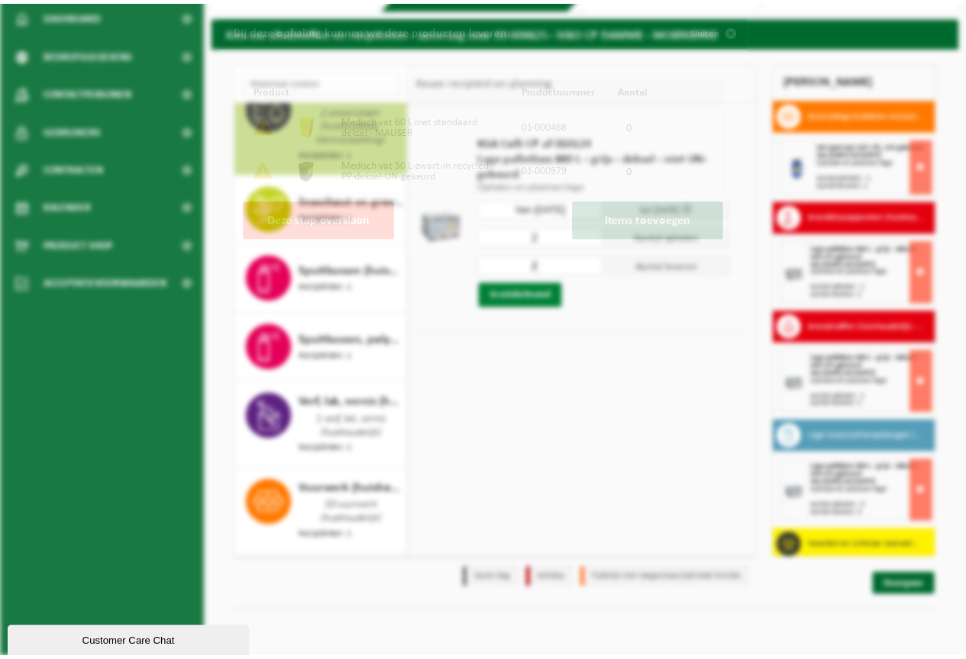
scroll to position [2218, 0]
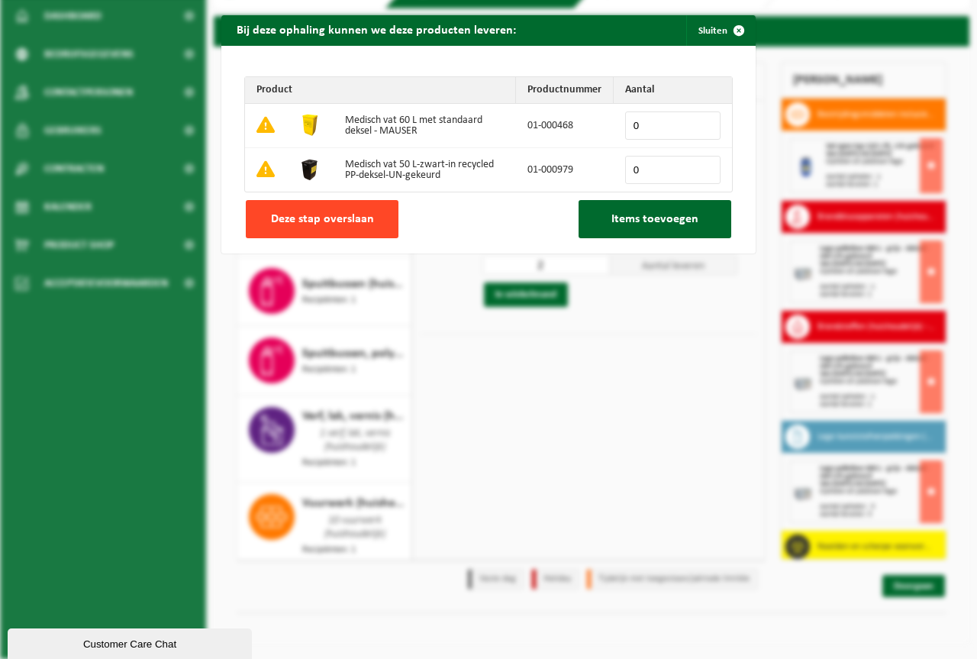
click at [347, 224] on span "Deze stap overslaan" at bounding box center [322, 219] width 103 height 12
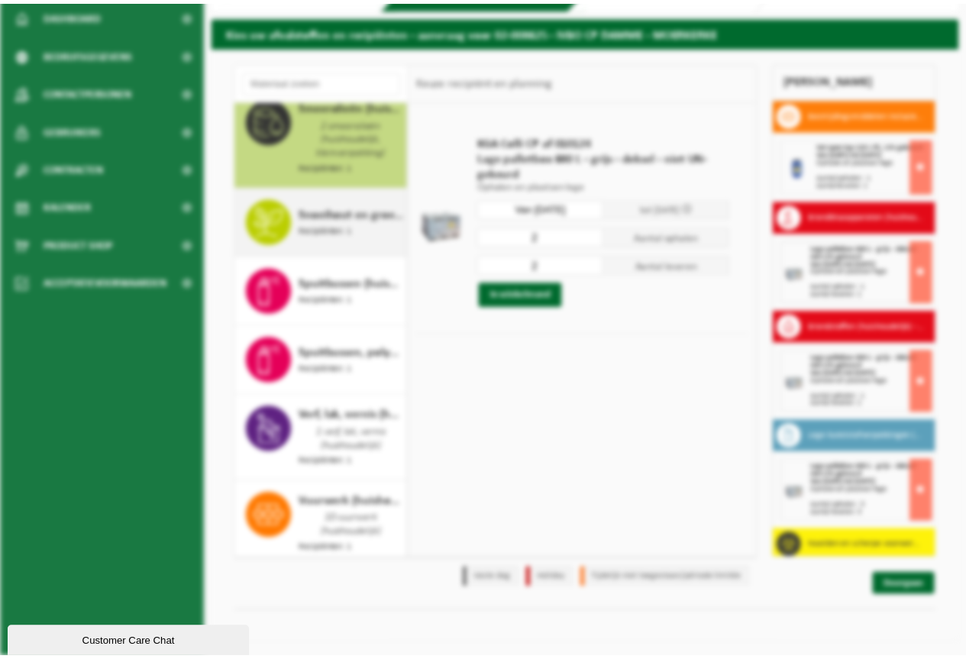
scroll to position [2231, 0]
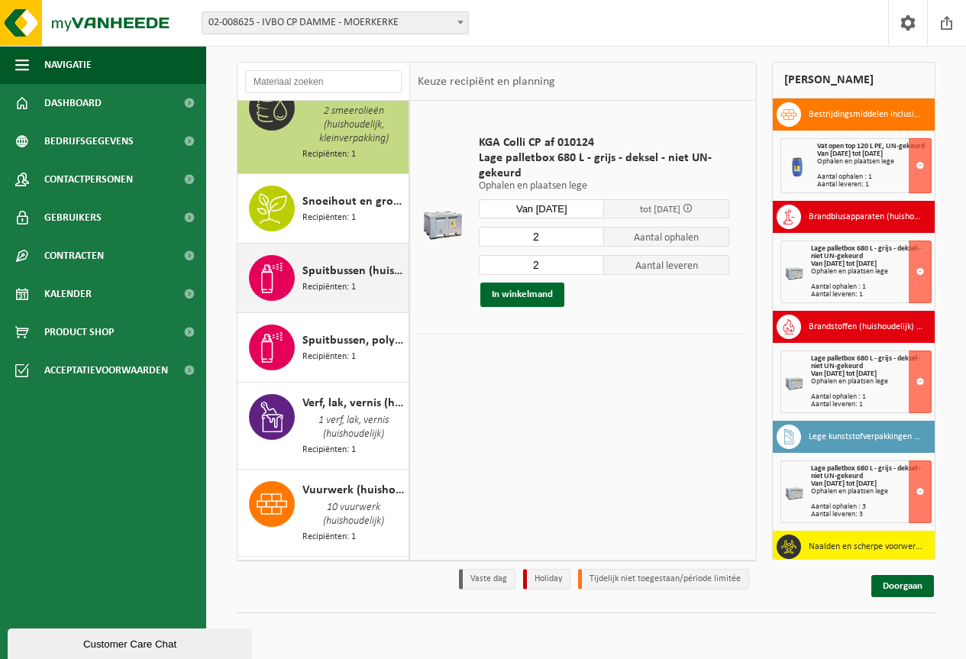
click at [334, 280] on span "Spuitbussen (huishoudelijk)" at bounding box center [353, 271] width 102 height 18
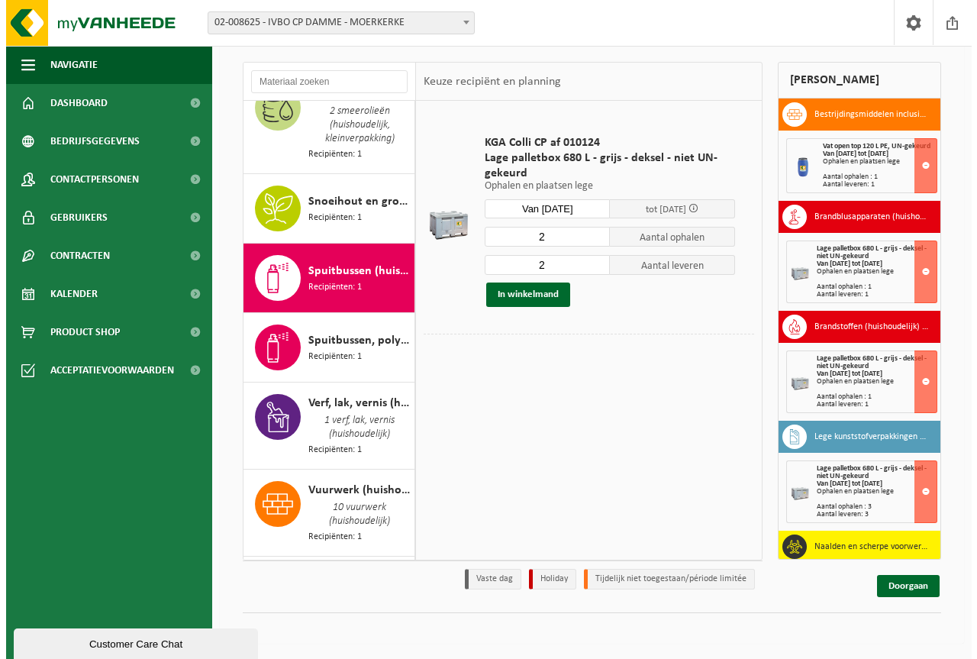
scroll to position [2329, 0]
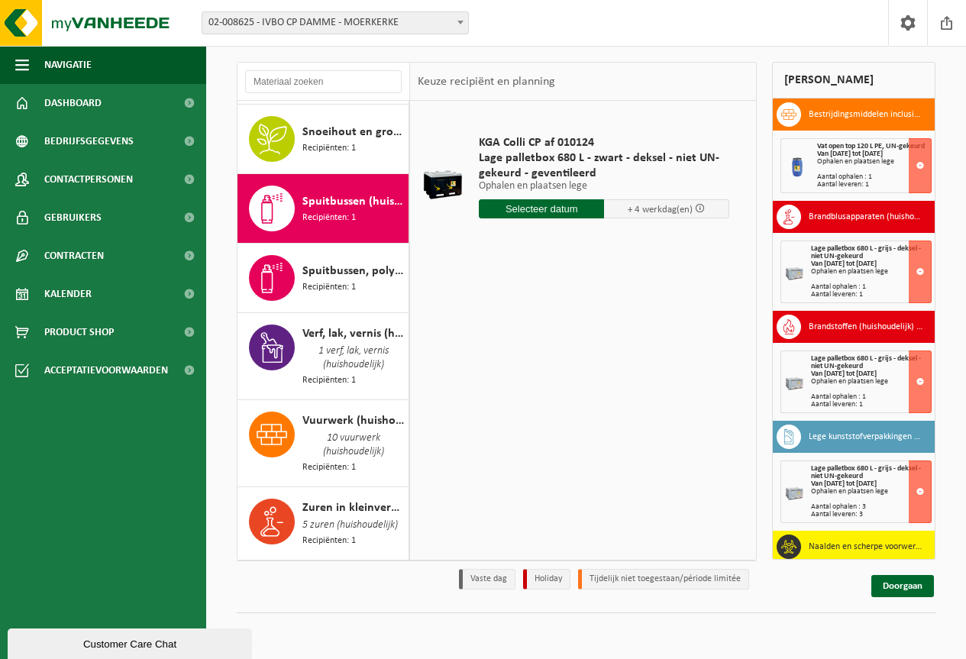
click at [547, 207] on input "text" at bounding box center [541, 208] width 125 height 19
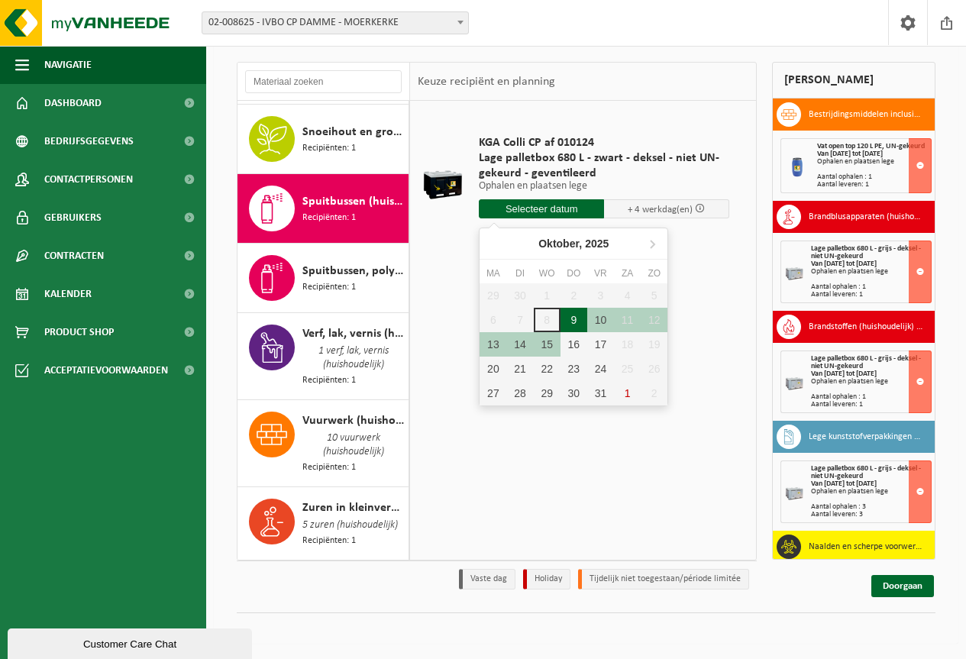
click at [572, 316] on div "9" at bounding box center [573, 320] width 27 height 24
type input "Van 2025-10-09"
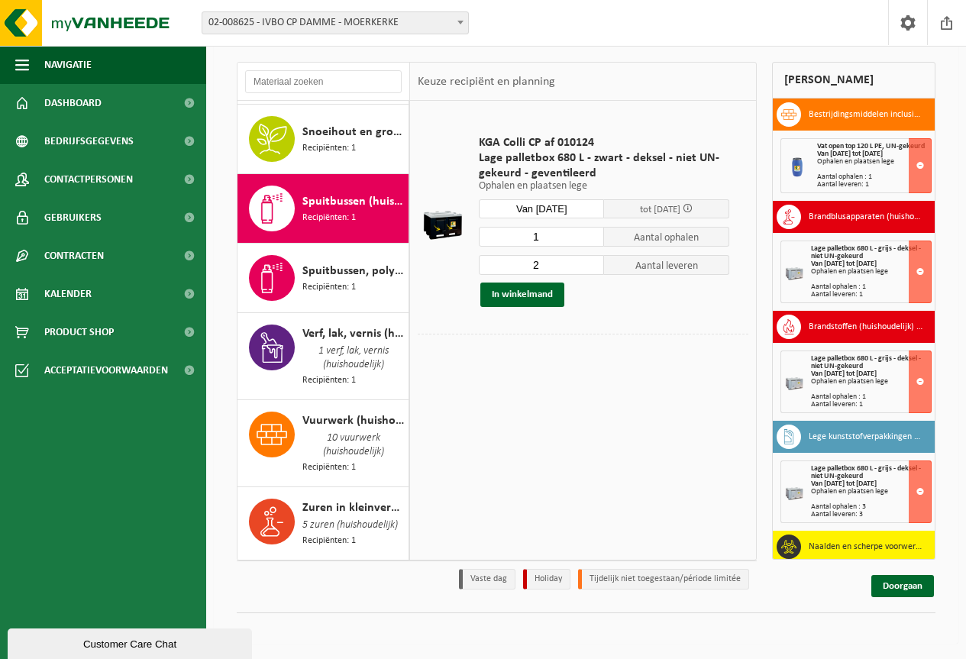
type input "1"
click at [592, 239] on input "1" at bounding box center [541, 237] width 125 height 20
type input "1"
click at [591, 266] on input "1" at bounding box center [541, 265] width 125 height 20
click at [527, 295] on button "In winkelmand" at bounding box center [522, 294] width 84 height 24
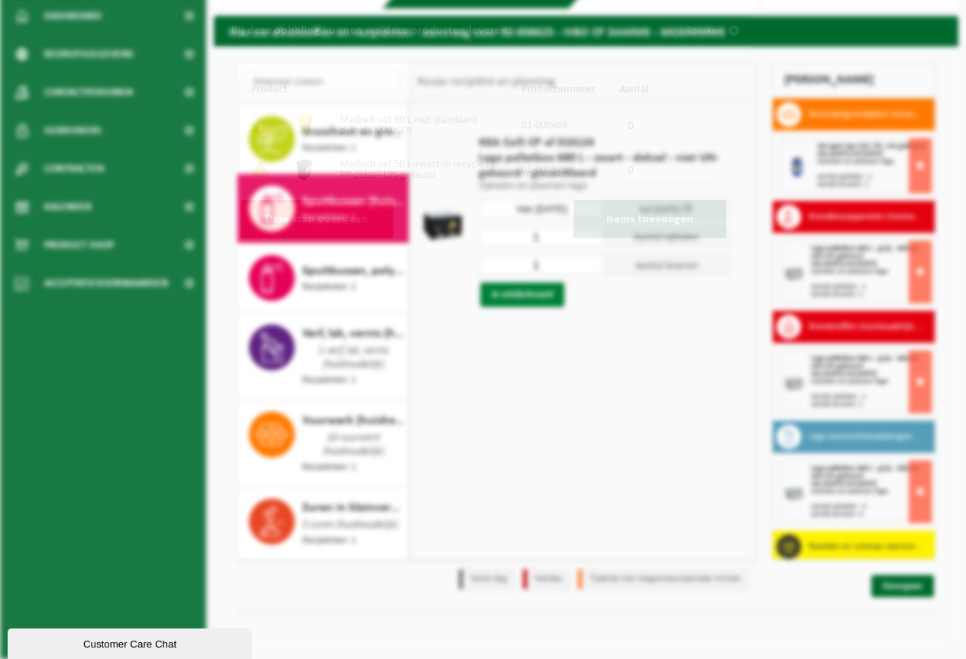
scroll to position [2316, 0]
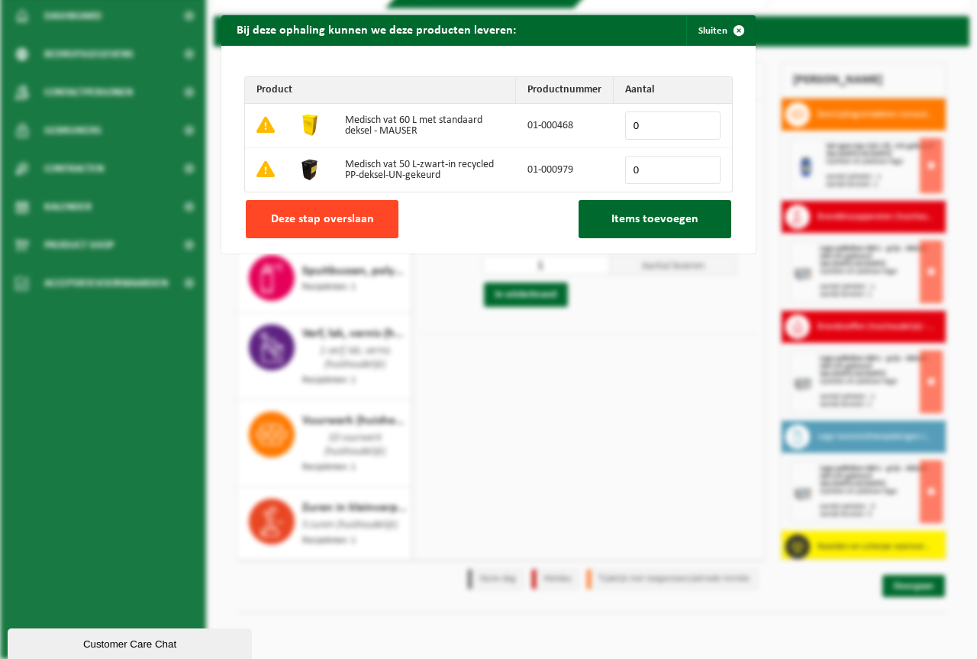
click at [325, 213] on span "Deze stap overslaan" at bounding box center [322, 219] width 103 height 12
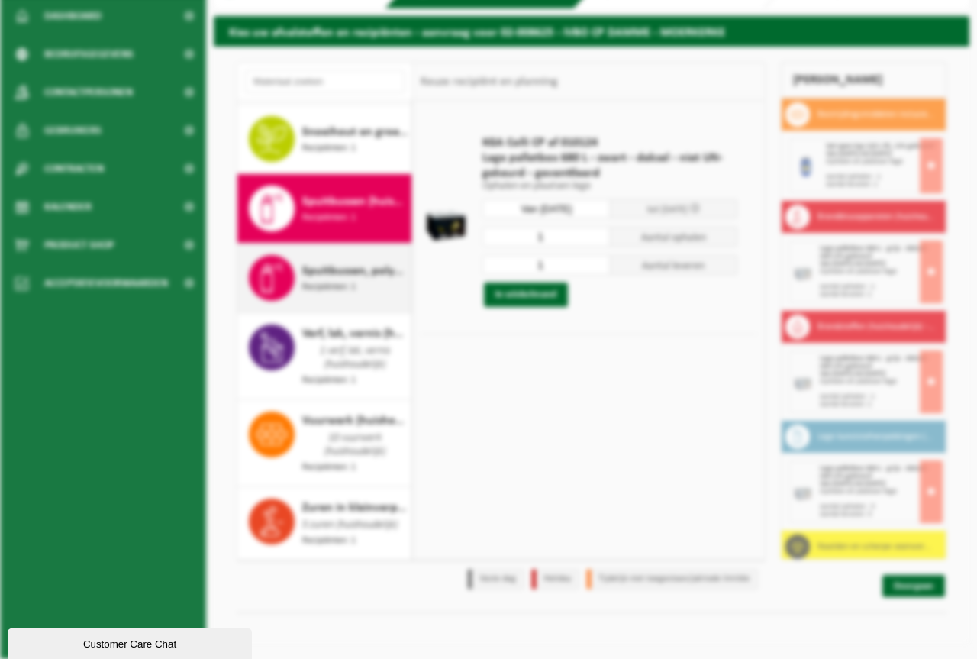
scroll to position [2329, 0]
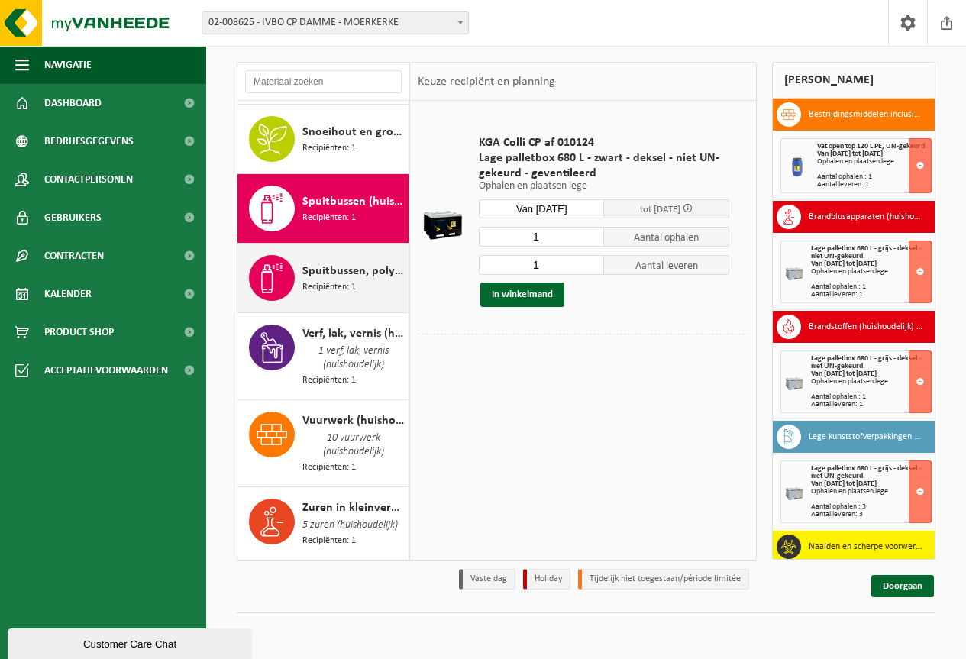
click at [328, 265] on span "Spuitbussen, polyurethaan (PU) (huishoudelijk)" at bounding box center [353, 271] width 102 height 18
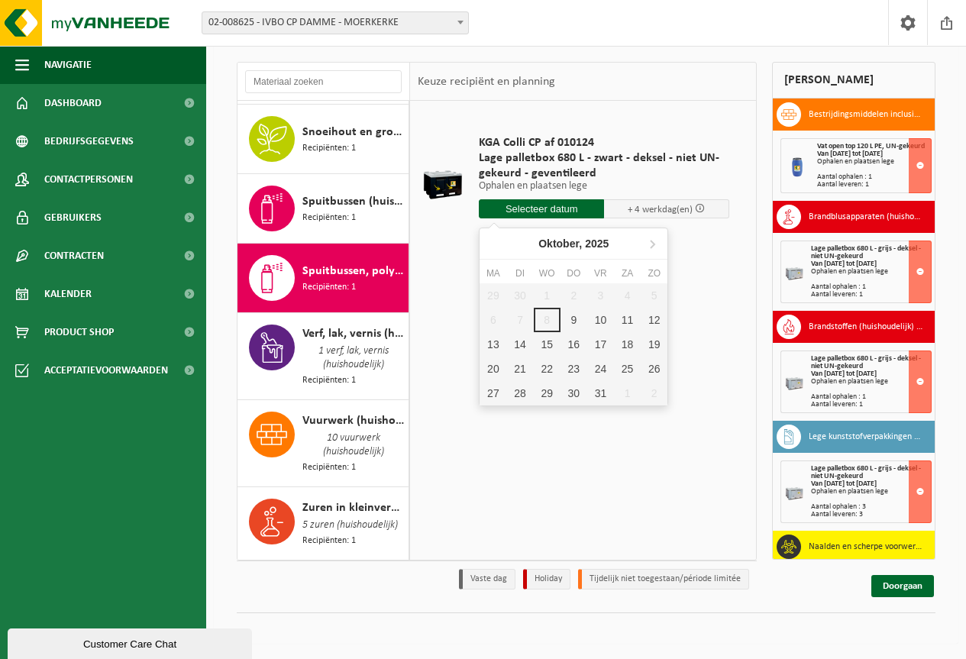
click at [530, 202] on input "text" at bounding box center [541, 208] width 125 height 19
click at [573, 317] on div "9" at bounding box center [573, 320] width 27 height 24
type input "Van 2025-10-09"
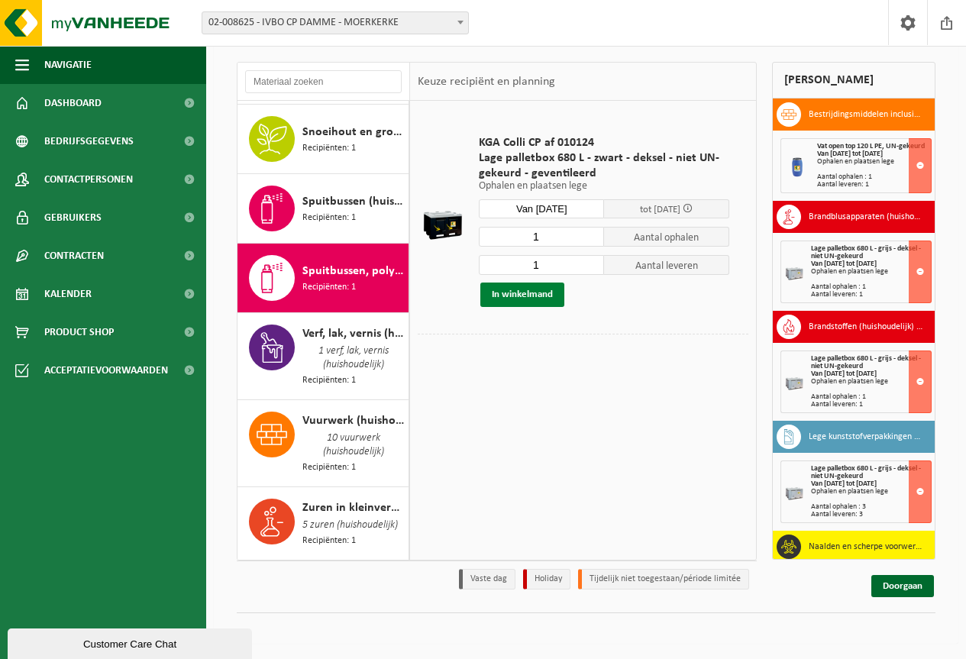
click at [527, 294] on button "In winkelmand" at bounding box center [522, 294] width 84 height 24
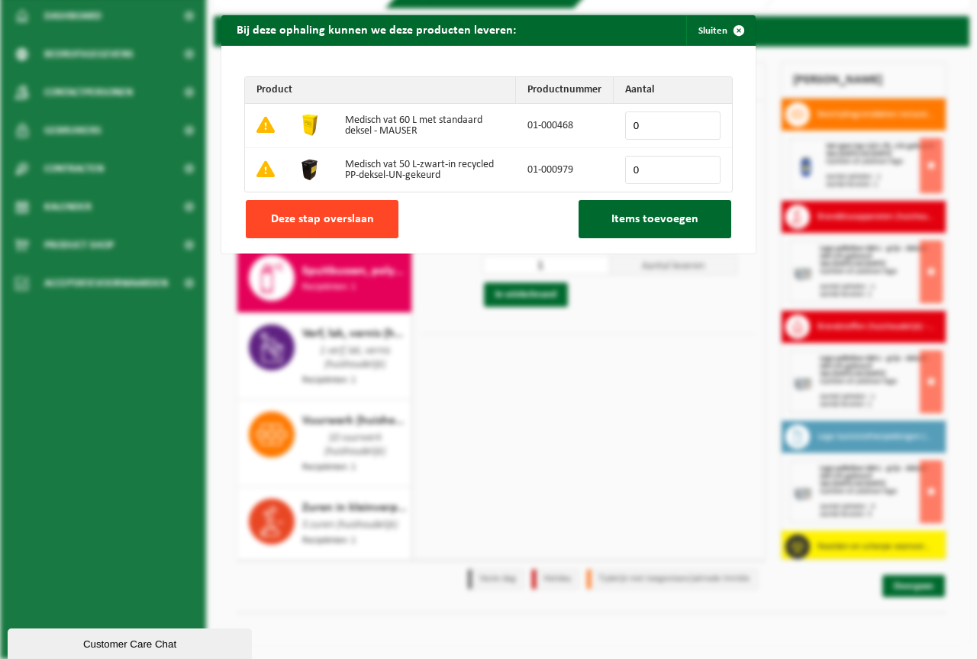
click at [334, 216] on span "Deze stap overslaan" at bounding box center [322, 219] width 103 height 12
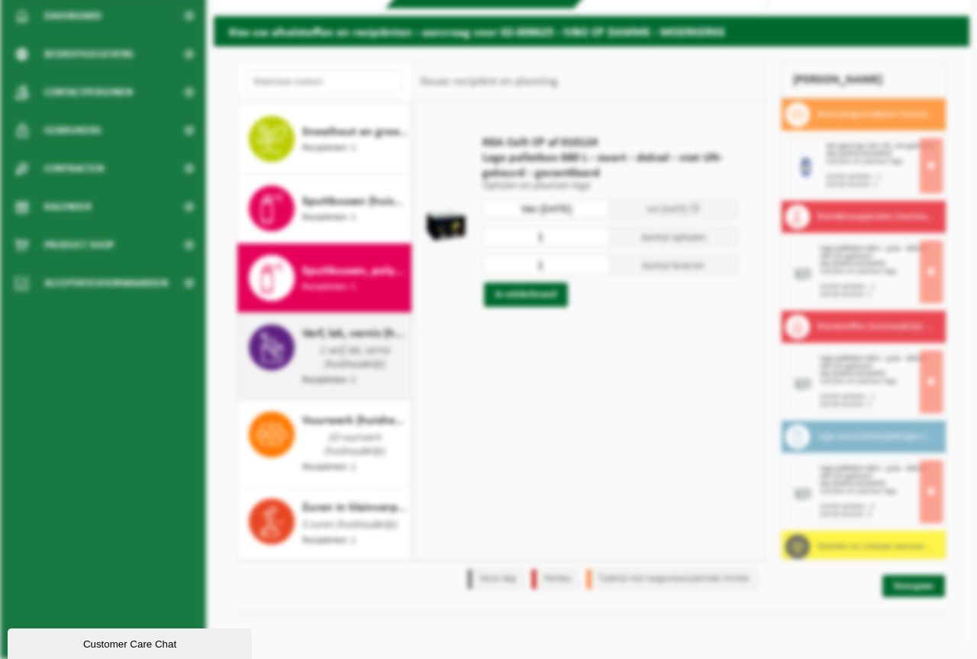
scroll to position [2329, 0]
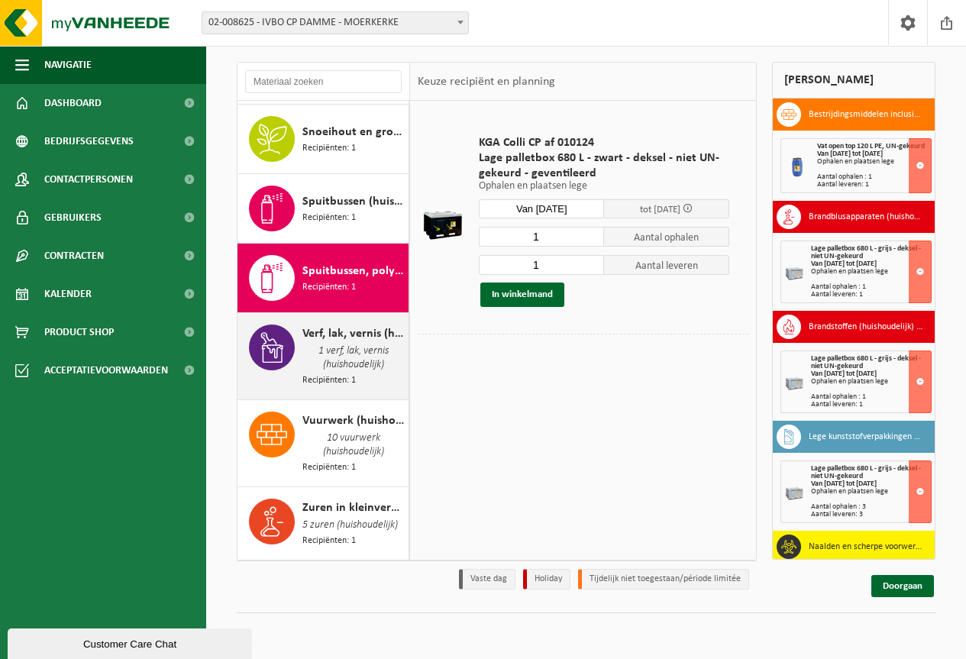
click at [321, 343] on span "1 verf, lak, vernis (huishoudelijk)" at bounding box center [353, 358] width 102 height 31
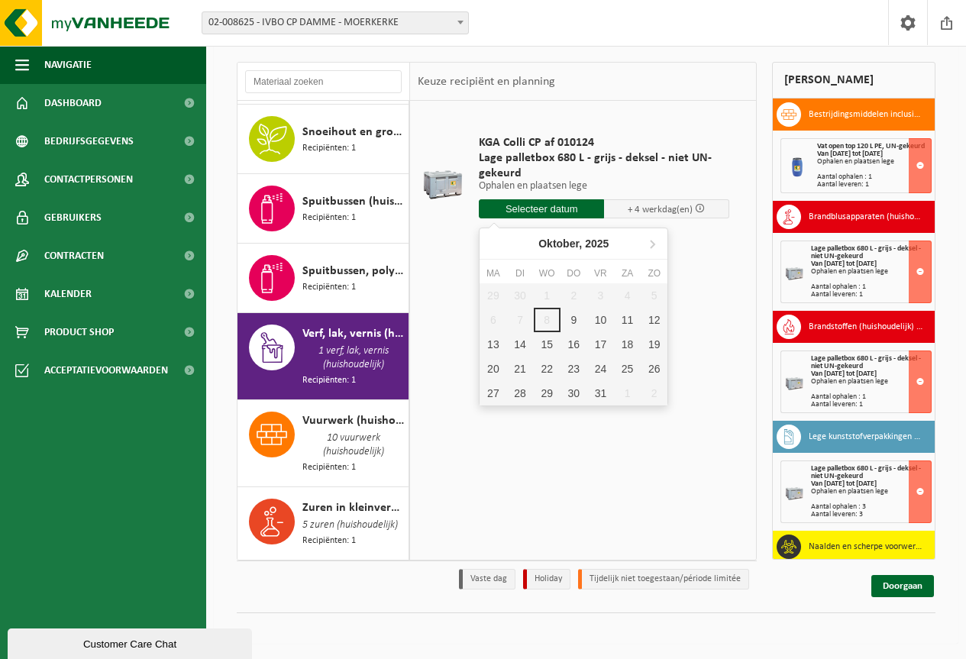
click at [523, 205] on input "text" at bounding box center [541, 208] width 125 height 19
click at [571, 319] on div "9" at bounding box center [573, 320] width 27 height 24
type input "Van 2025-10-09"
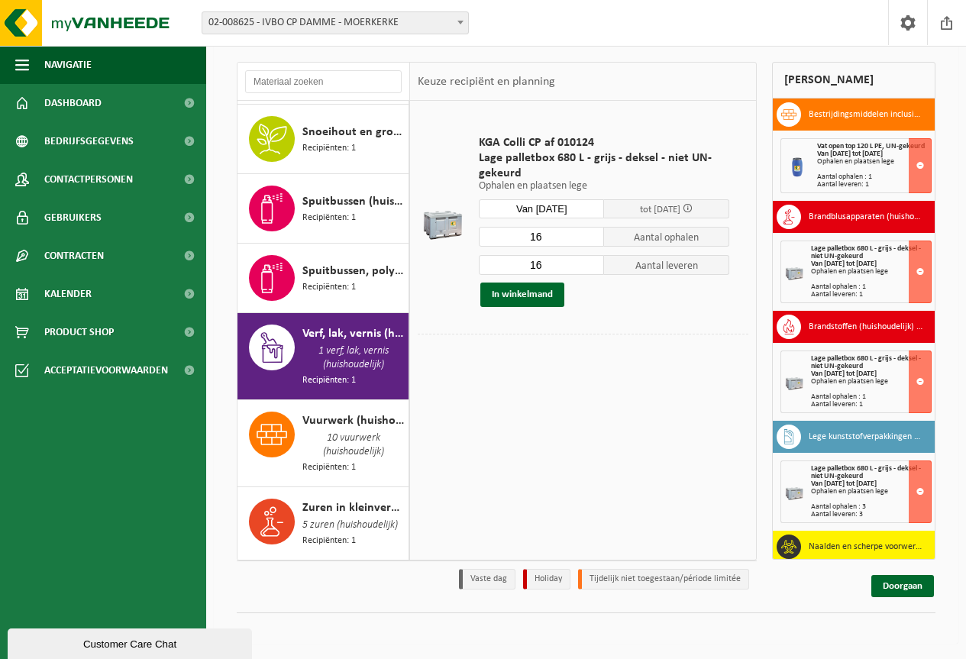
click at [550, 234] on input "16" at bounding box center [541, 237] width 125 height 20
type input "11"
click at [544, 259] on input "16" at bounding box center [541, 265] width 125 height 20
type input "11"
click at [529, 296] on button "In winkelmand" at bounding box center [522, 294] width 84 height 24
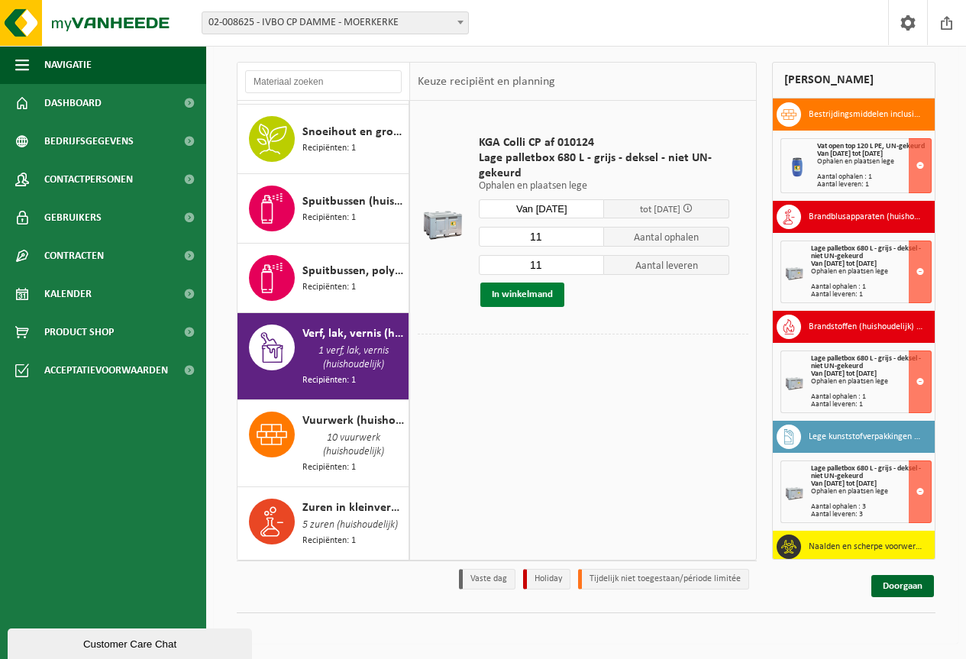
scroll to position [2316, 0]
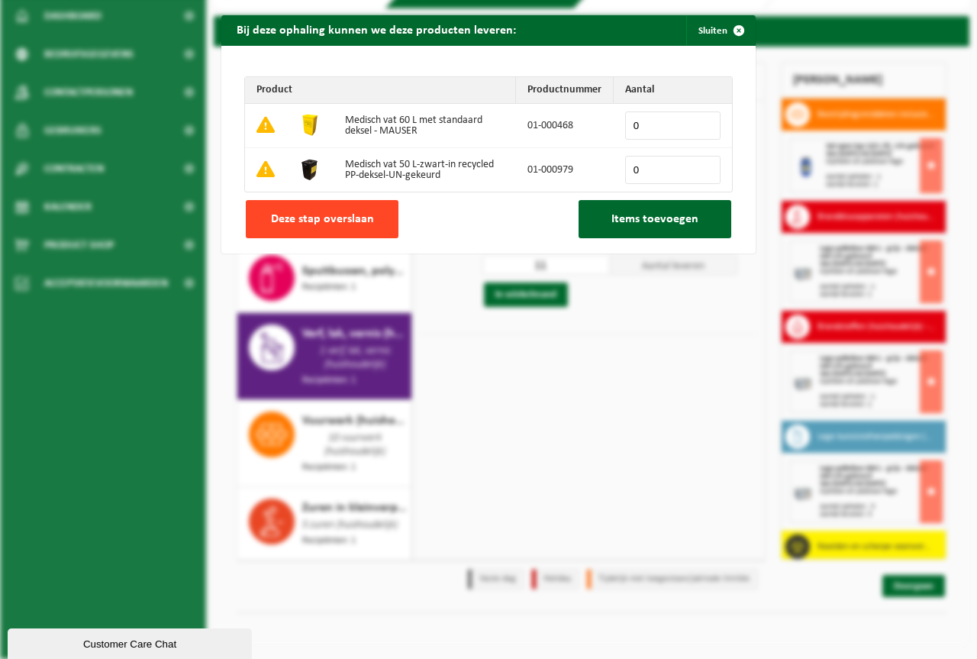
click at [336, 214] on span "Deze stap overslaan" at bounding box center [322, 219] width 103 height 12
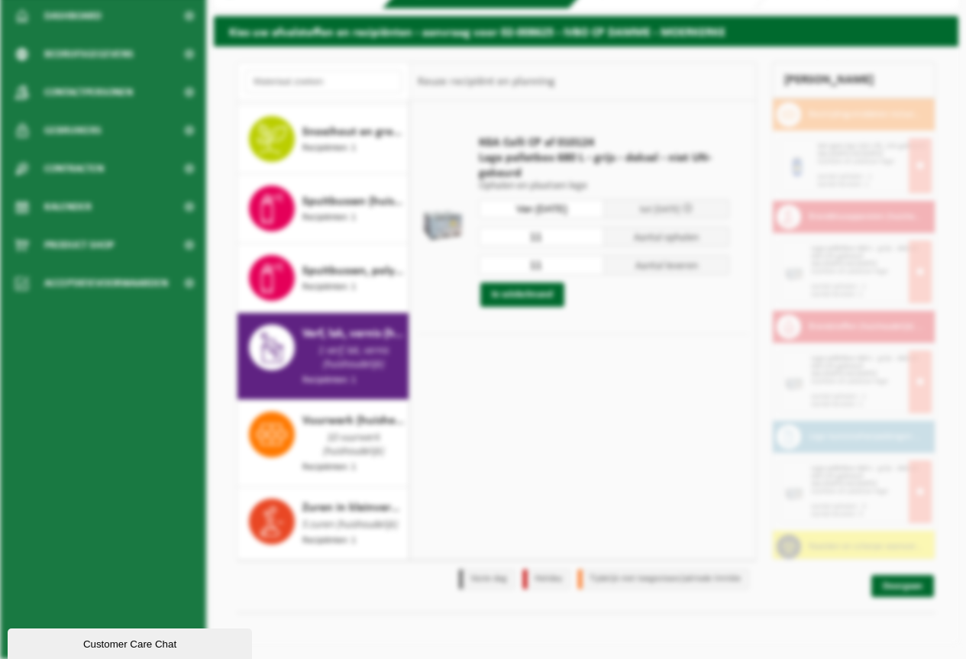
scroll to position [2329, 0]
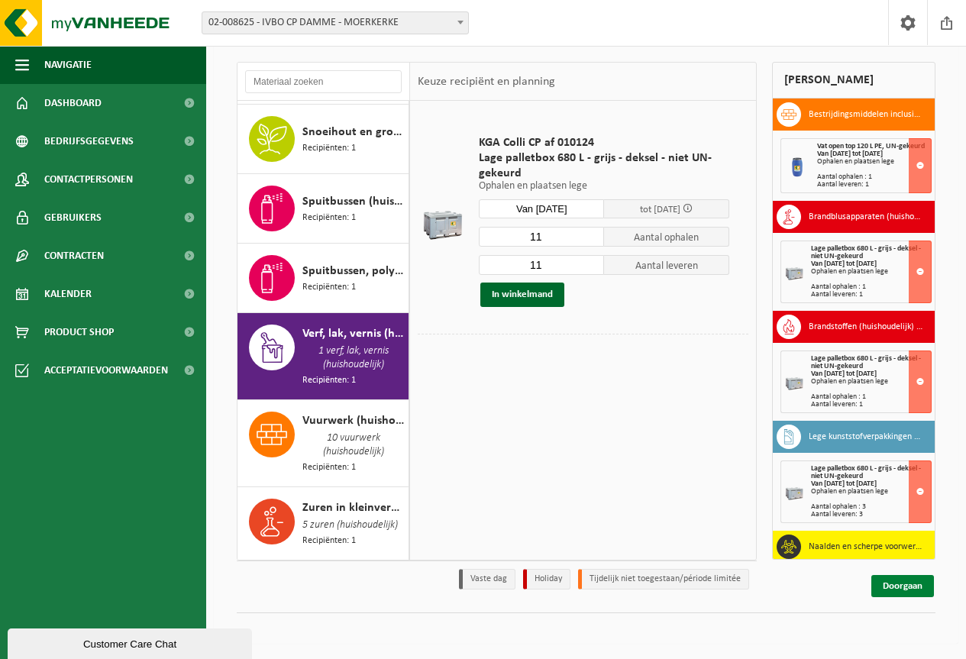
click at [889, 587] on link "Doorgaan" at bounding box center [902, 586] width 63 height 22
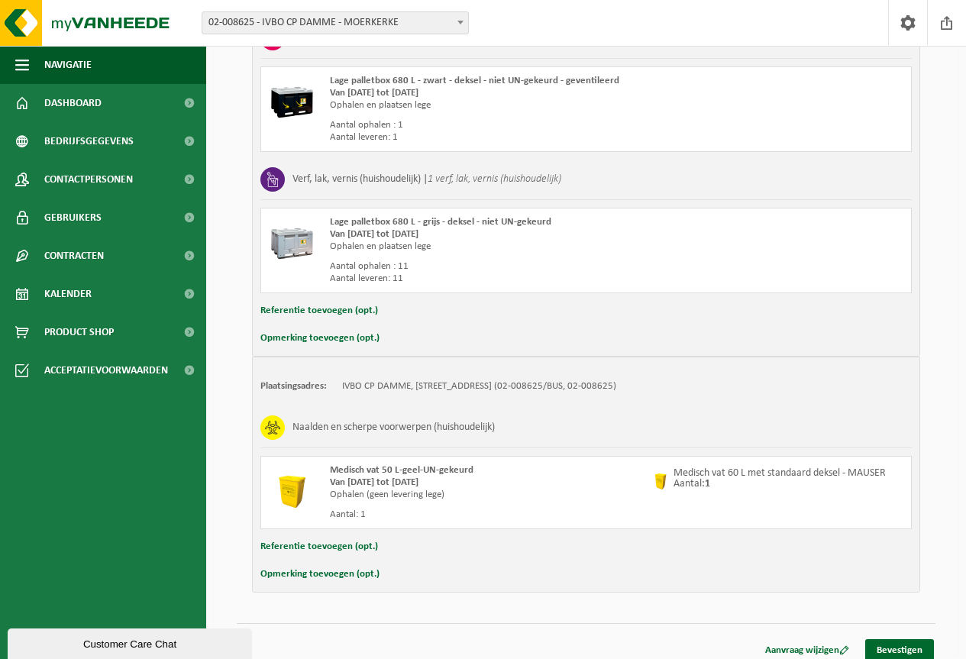
scroll to position [1257, 0]
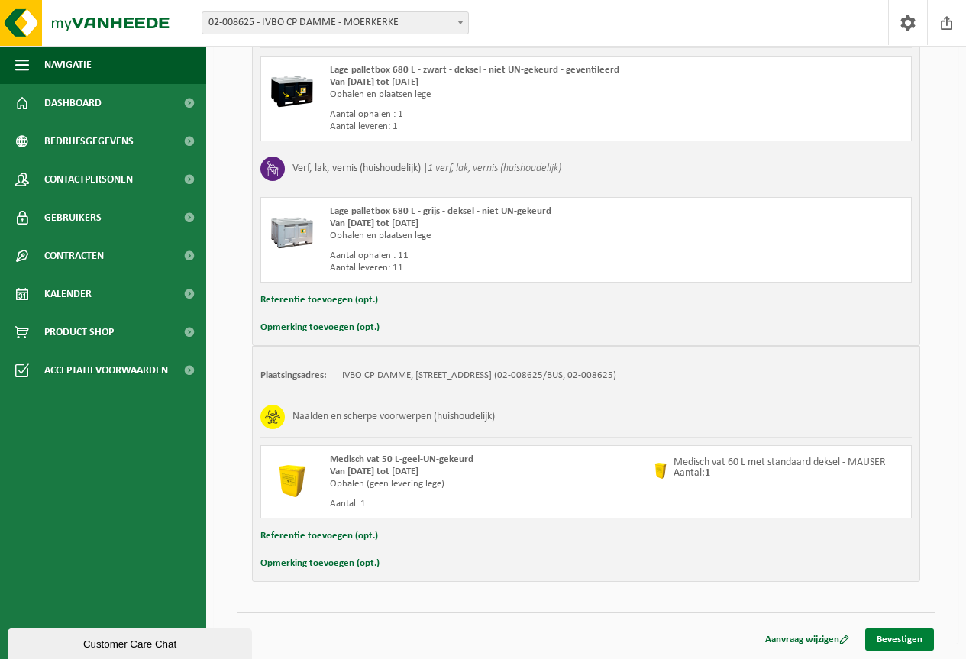
click at [886, 639] on link "Bevestigen" at bounding box center [899, 639] width 69 height 22
